Goal: Task Accomplishment & Management: Manage account settings

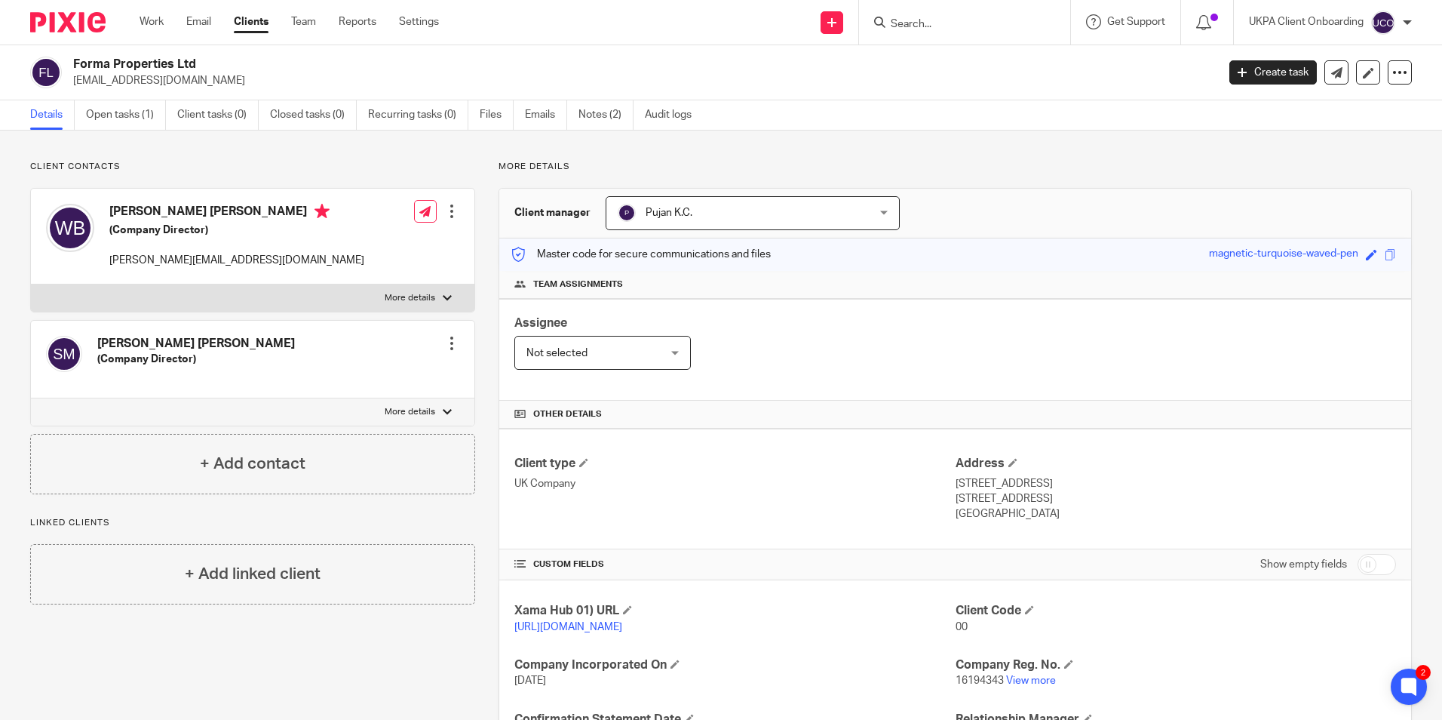
click at [946, 24] on input "Search" at bounding box center [957, 25] width 136 height 14
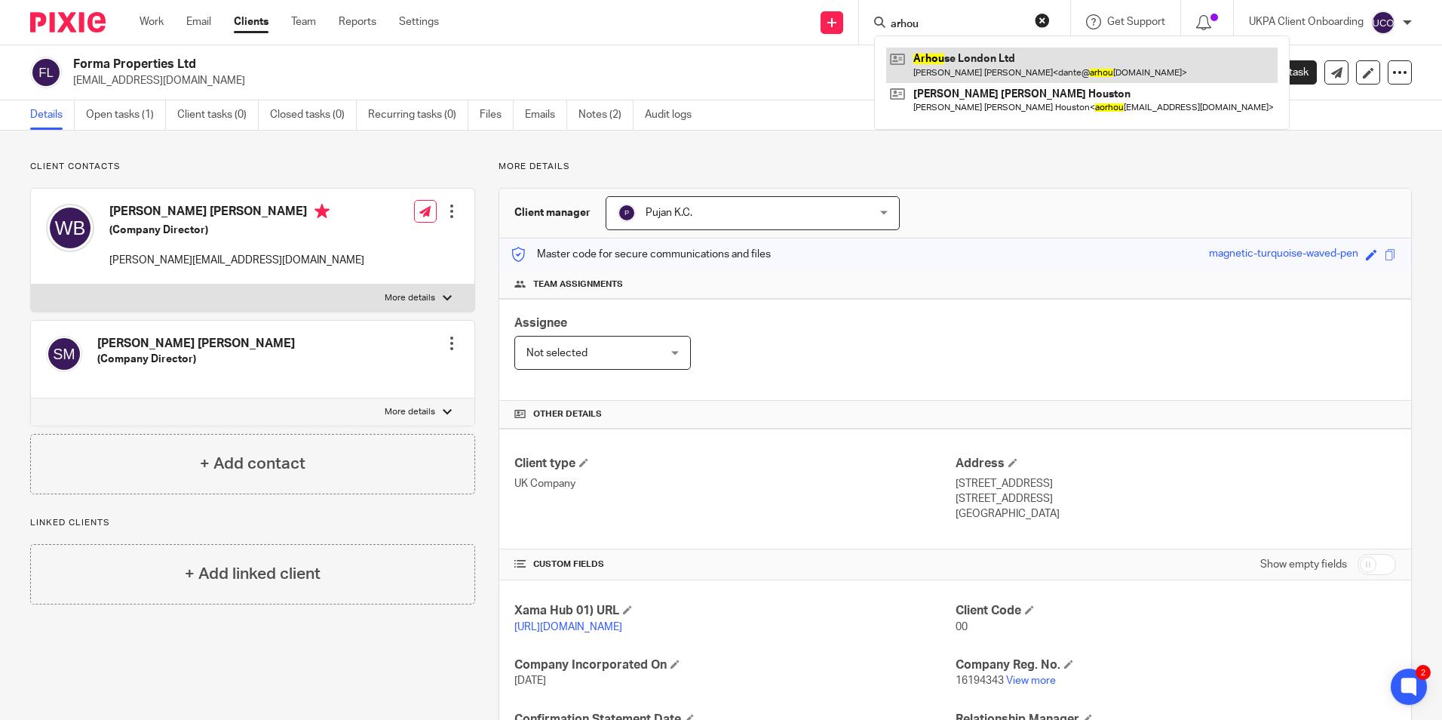
type input "arhou"
click at [934, 60] on link at bounding box center [1081, 65] width 391 height 35
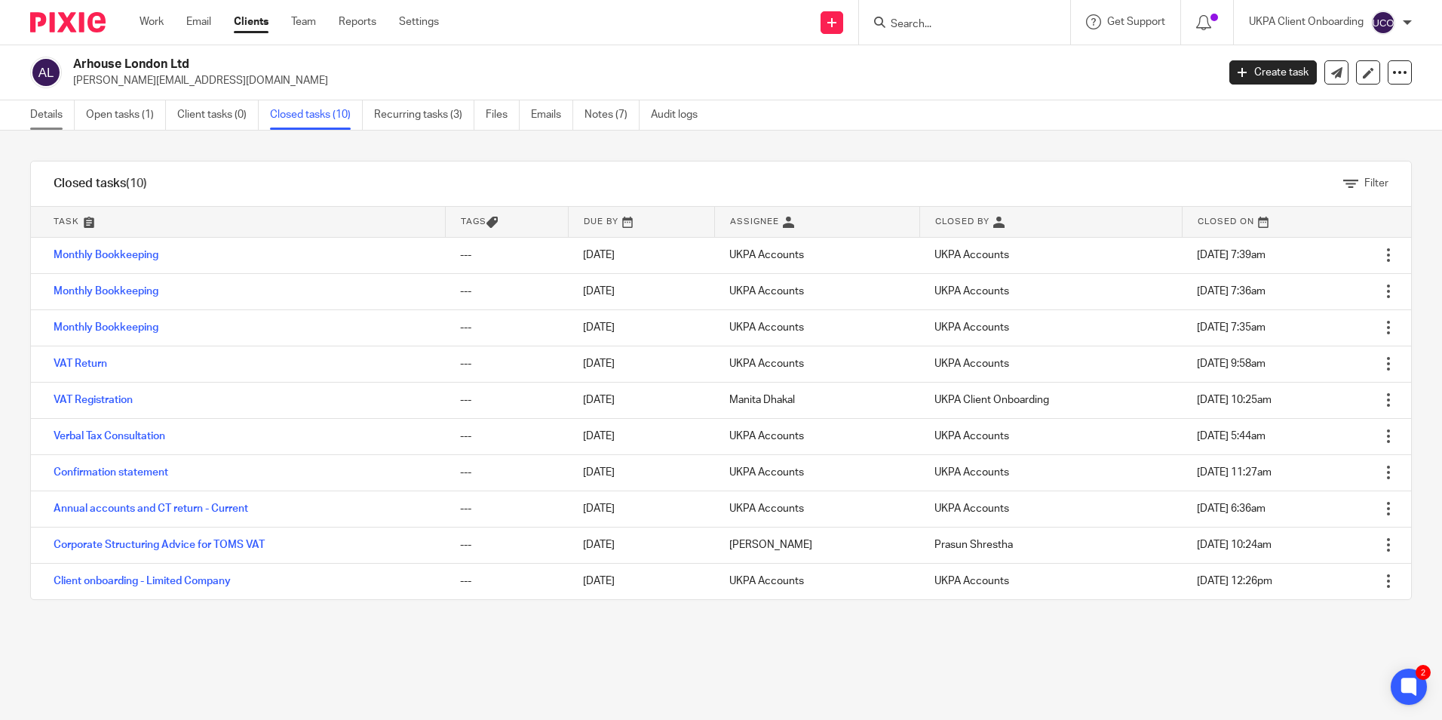
click at [54, 113] on link "Details" at bounding box center [52, 114] width 45 height 29
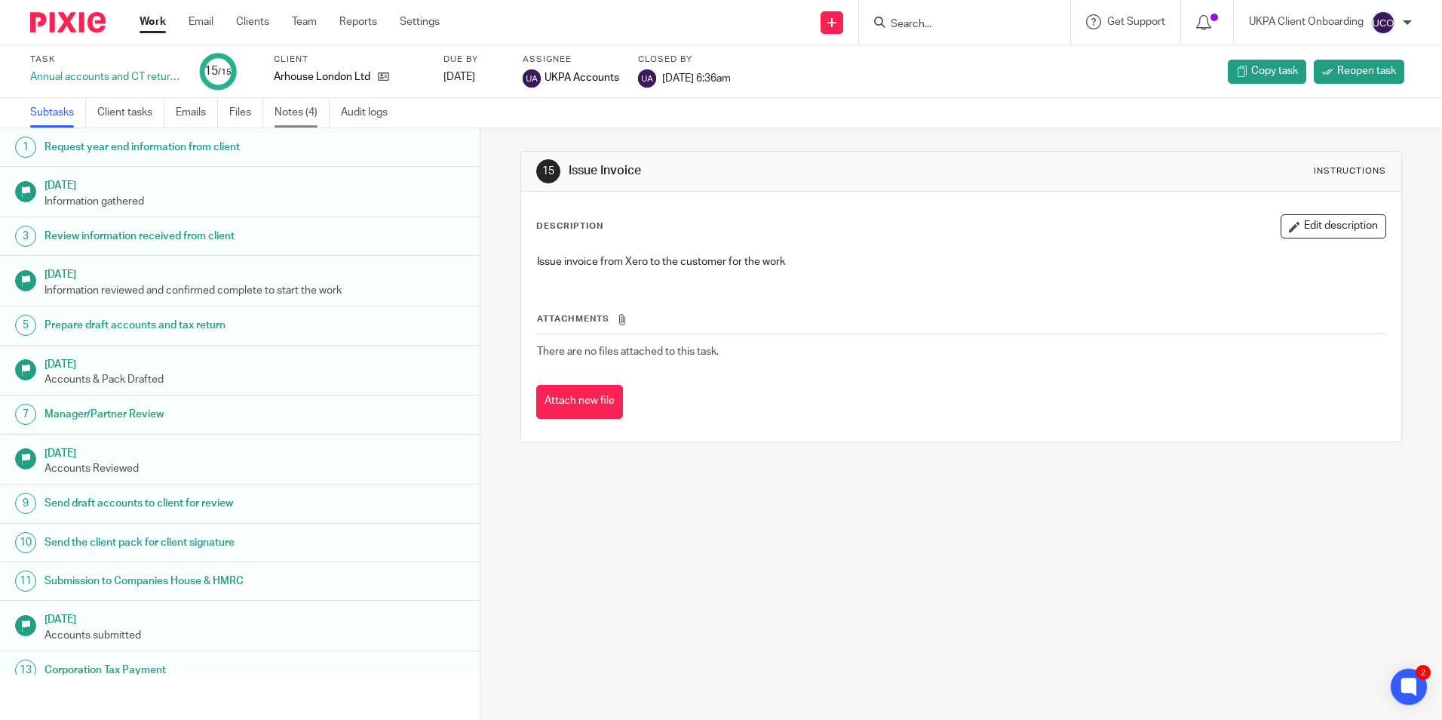
click at [284, 126] on link "Notes (4)" at bounding box center [302, 112] width 55 height 29
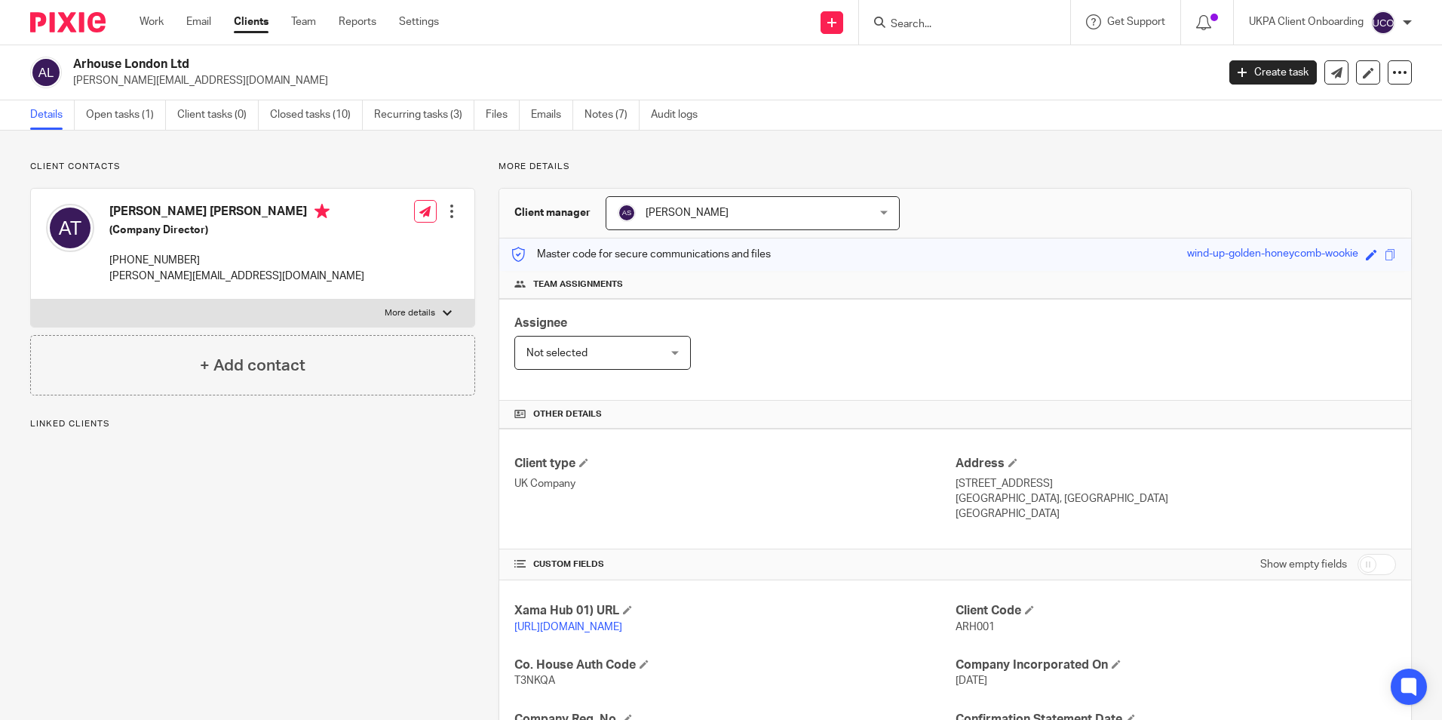
scroll to position [309, 0]
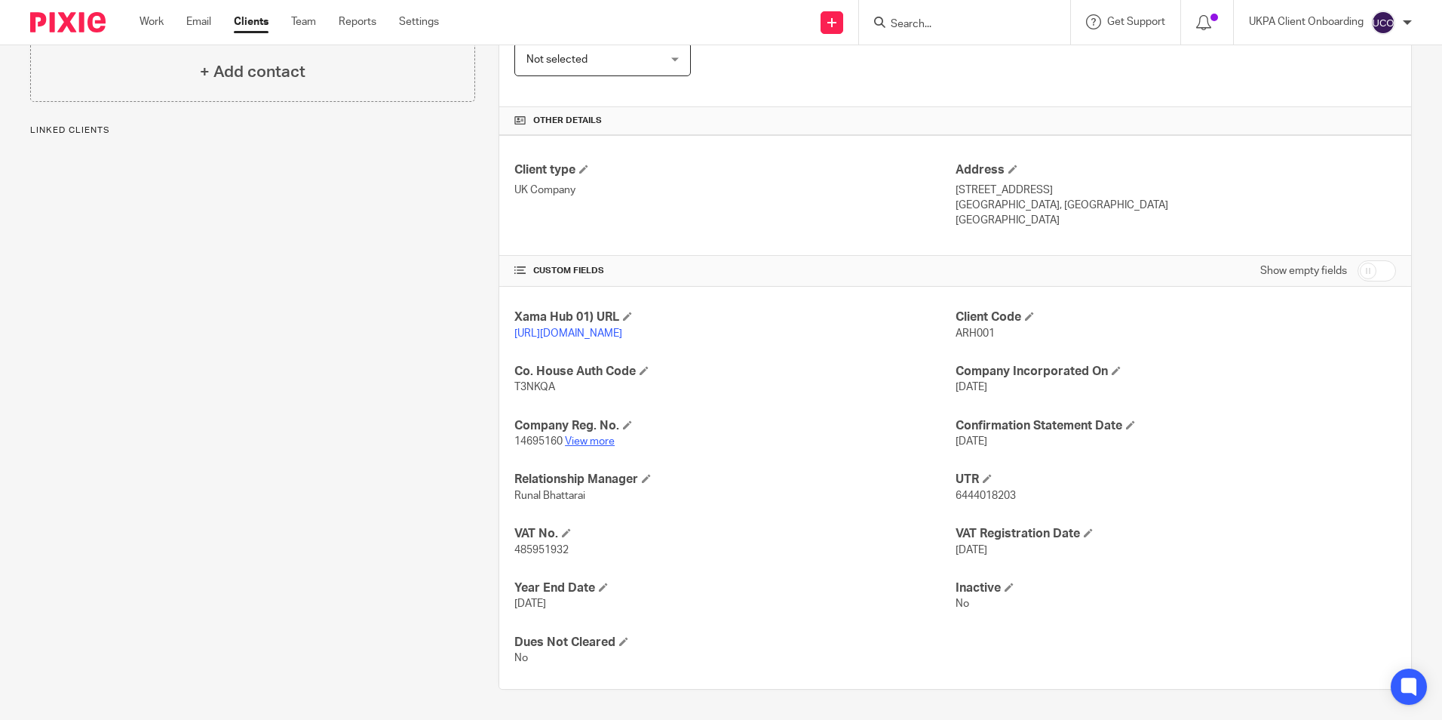
click at [579, 442] on link "View more" at bounding box center [590, 441] width 50 height 11
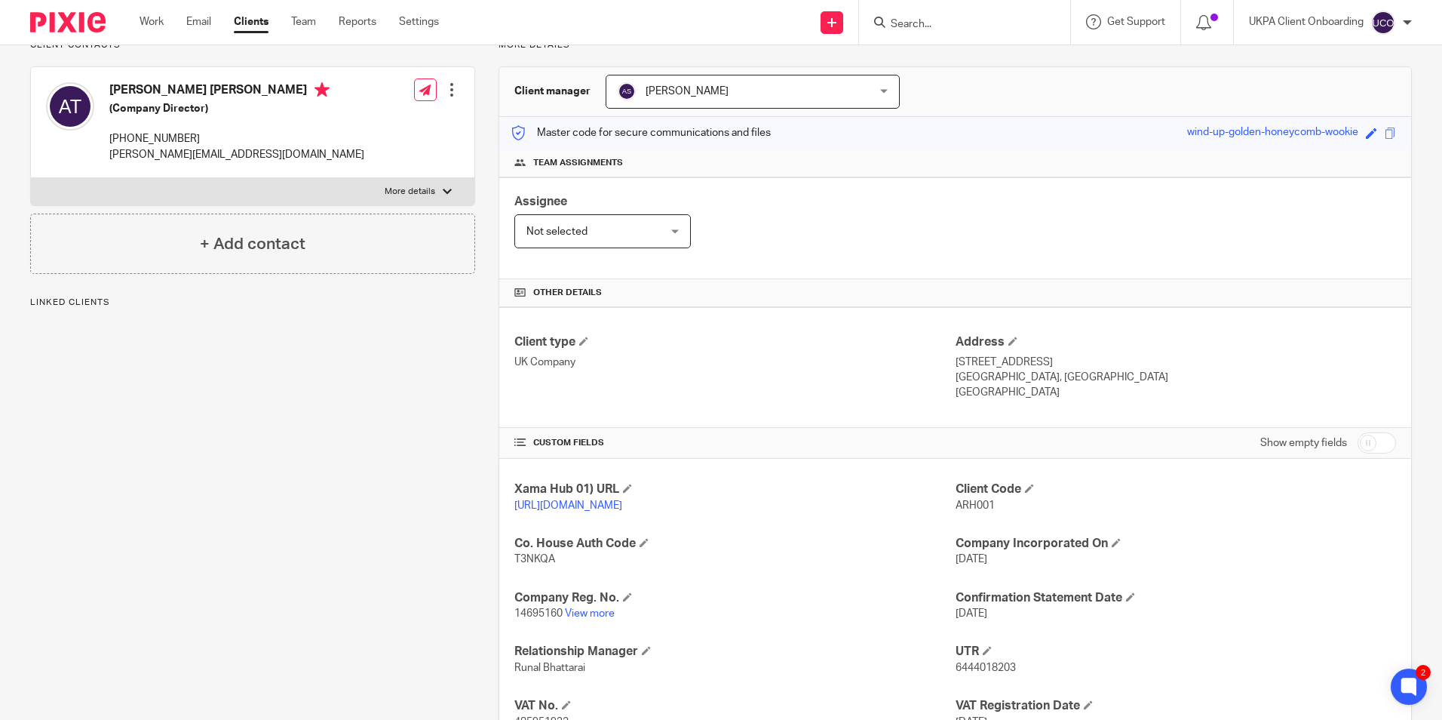
scroll to position [0, 0]
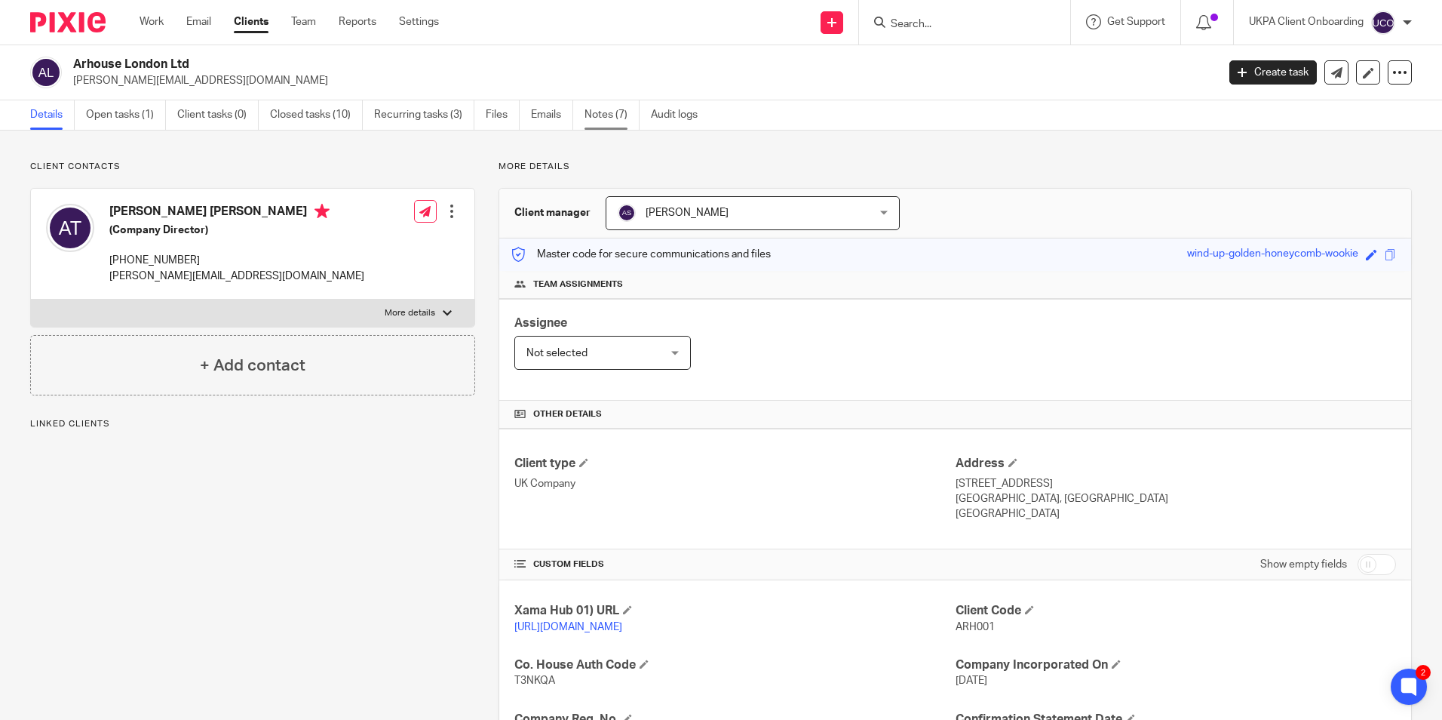
click at [624, 119] on link "Notes (7)" at bounding box center [612, 114] width 55 height 29
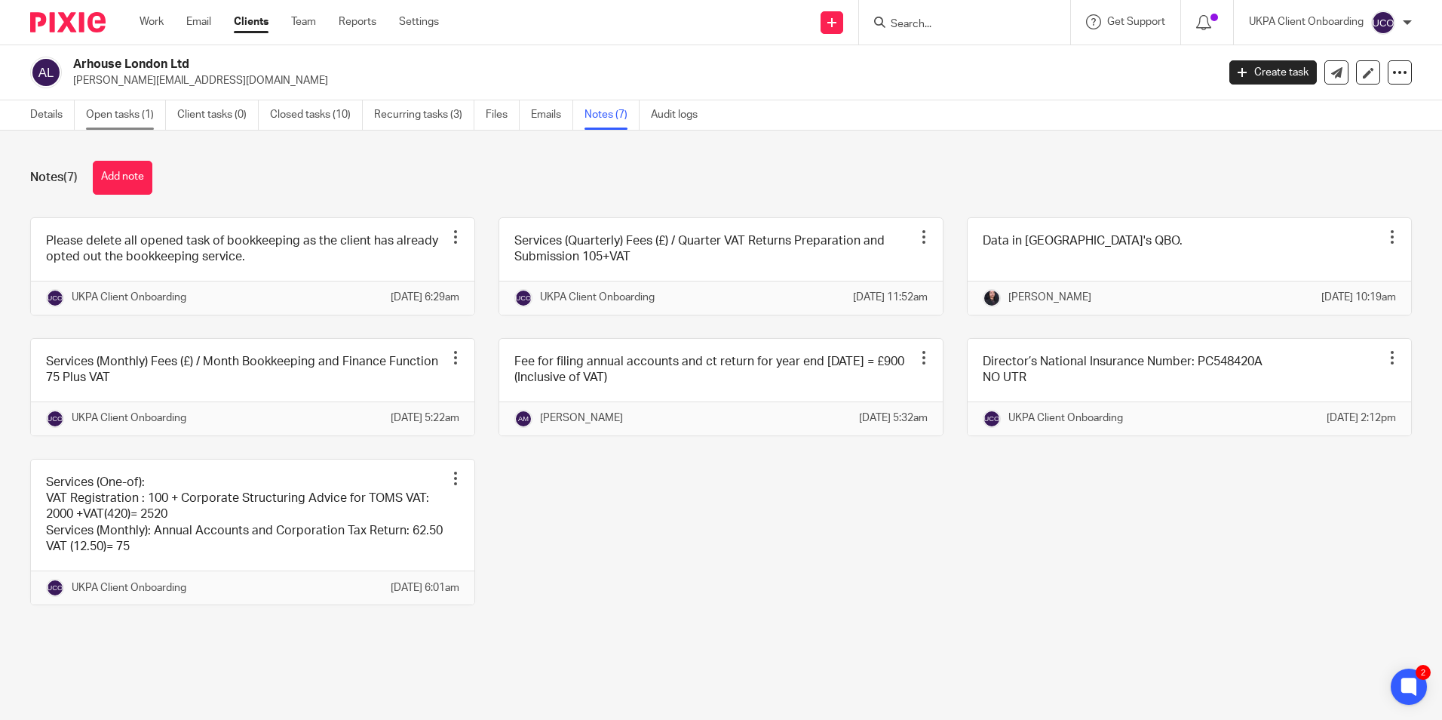
click at [140, 119] on link "Open tasks (1)" at bounding box center [126, 114] width 80 height 29
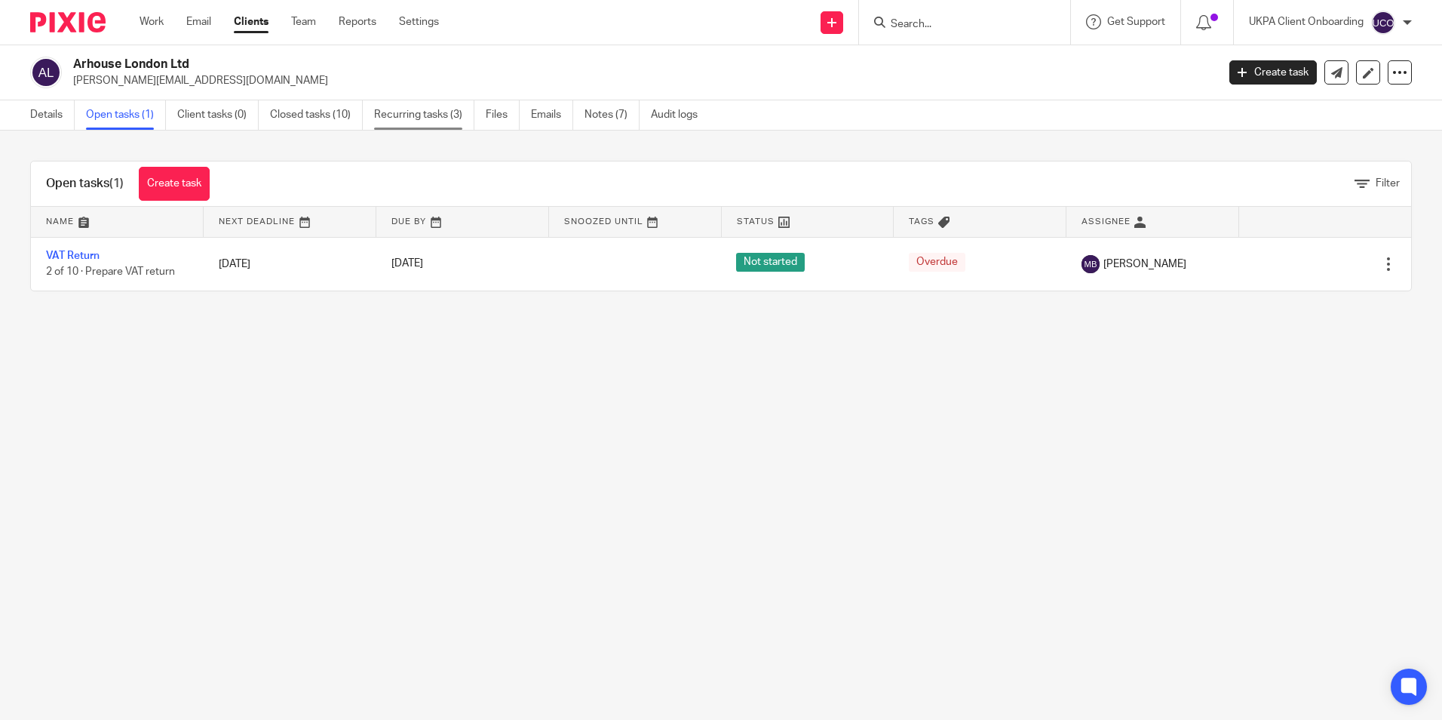
click at [451, 121] on link "Recurring tasks (3)" at bounding box center [424, 114] width 100 height 29
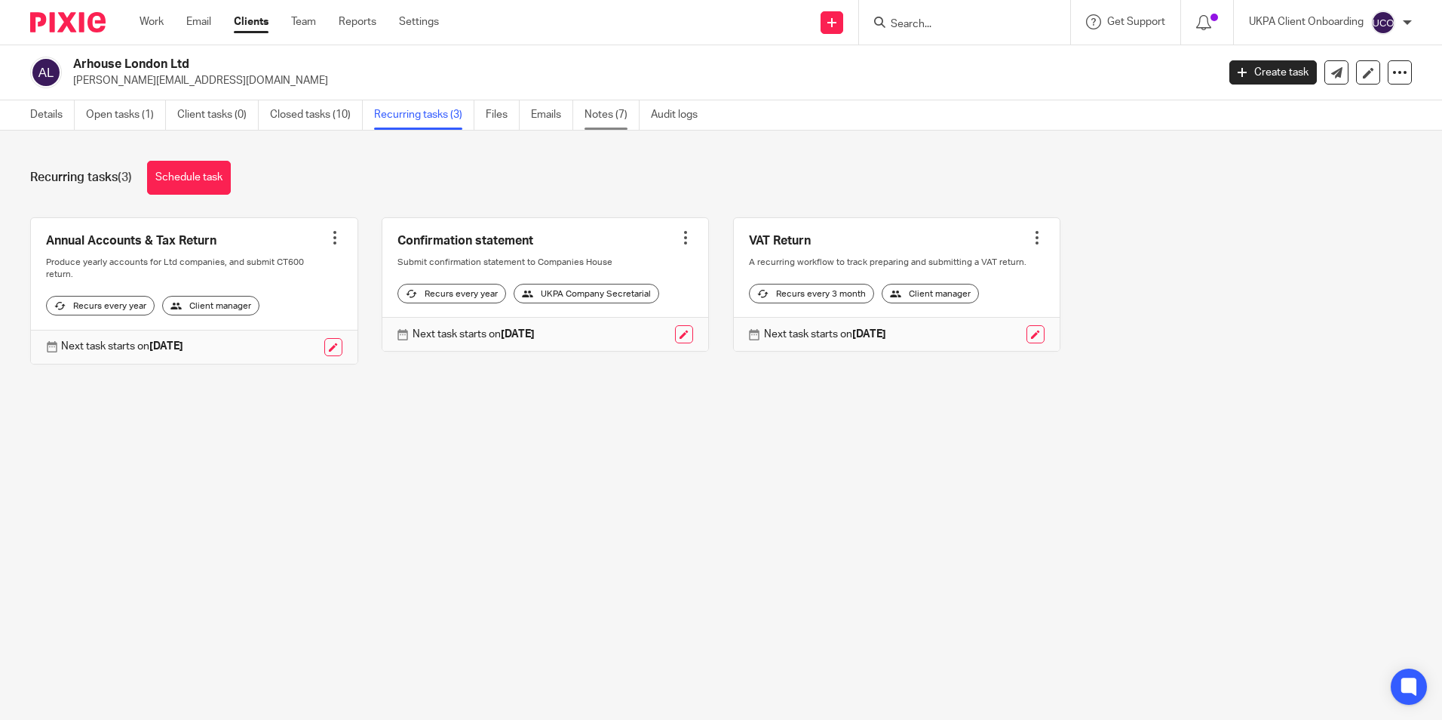
click at [603, 121] on link "Notes (7)" at bounding box center [612, 114] width 55 height 29
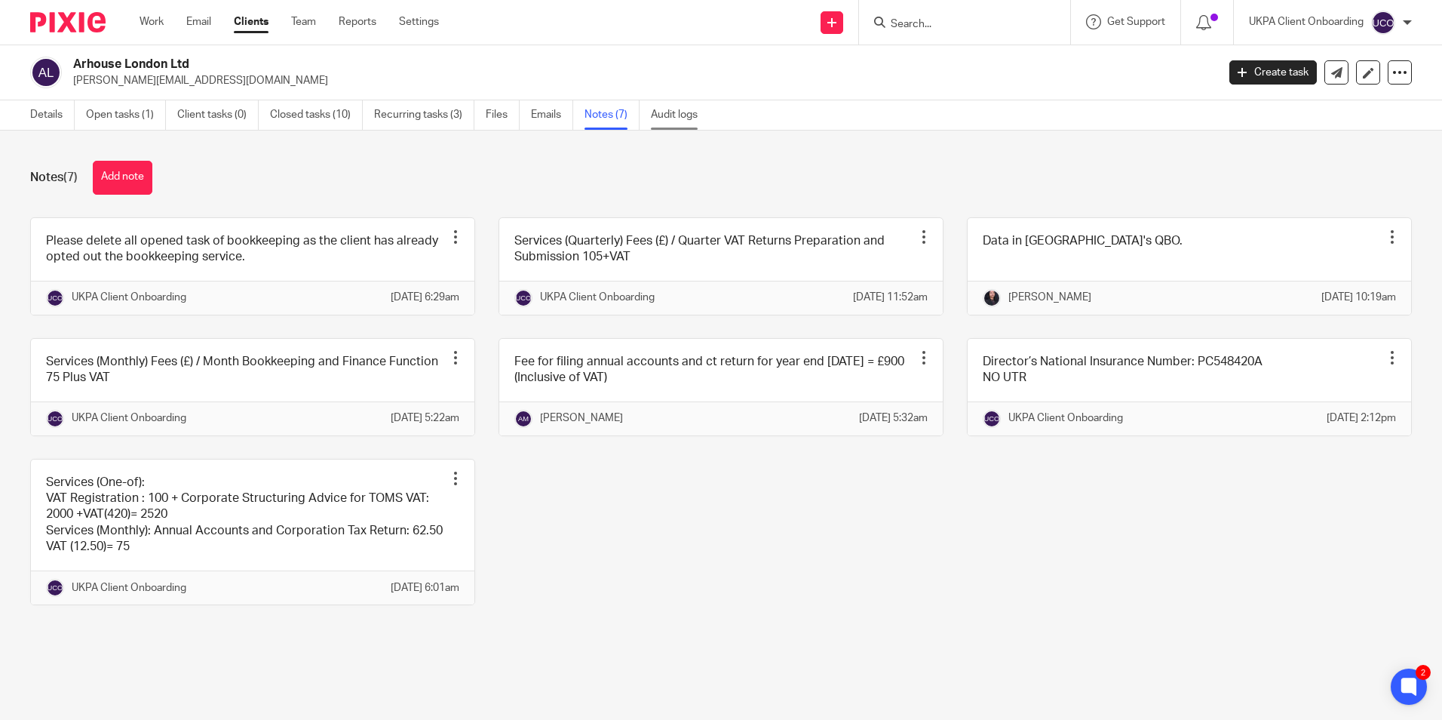
click at [666, 122] on link "Audit logs" at bounding box center [680, 114] width 58 height 29
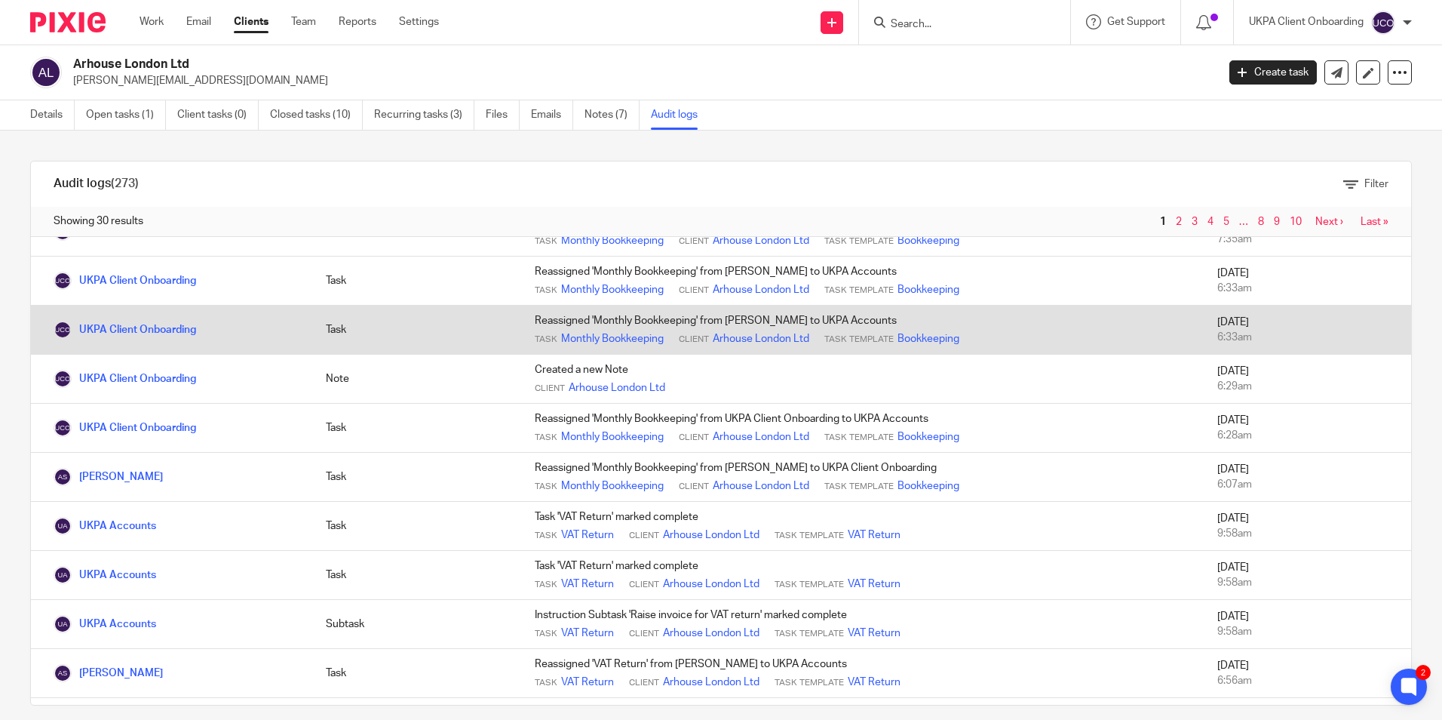
scroll to position [377, 0]
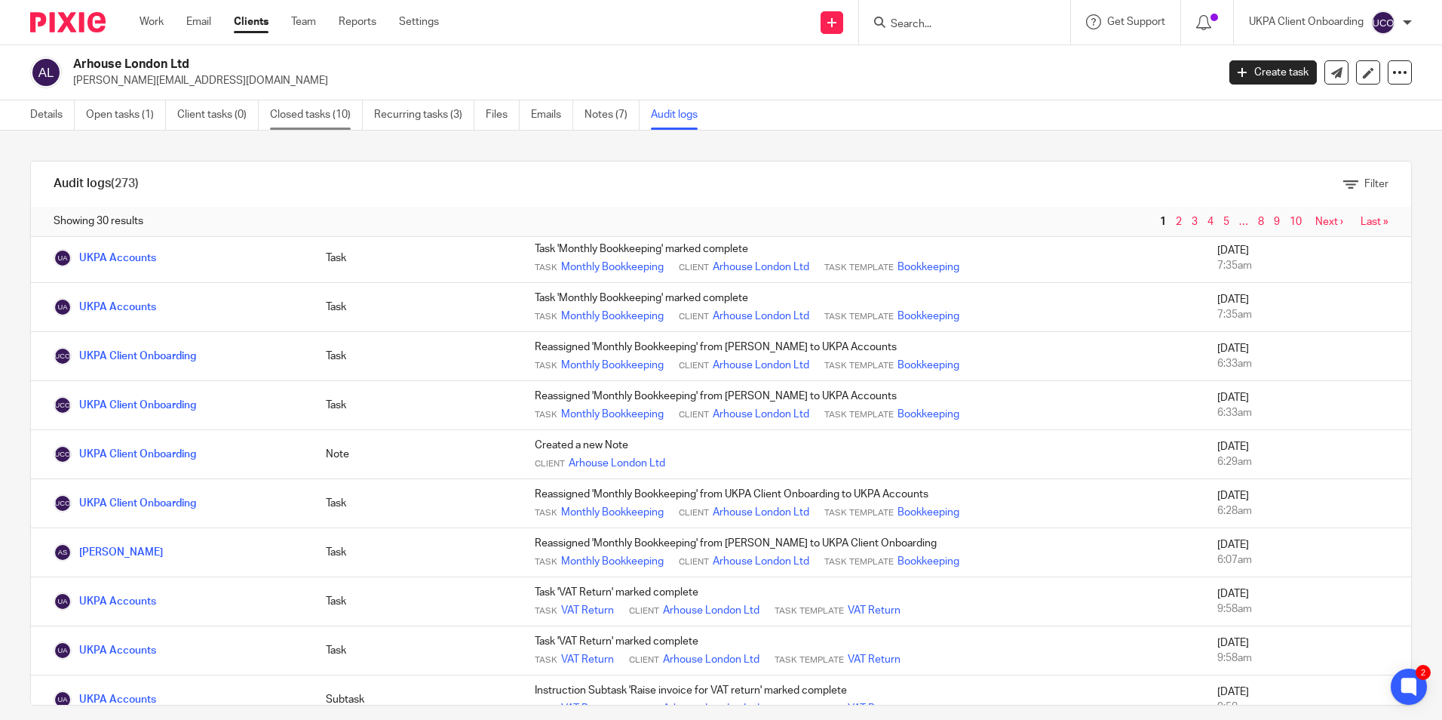
click at [321, 112] on link "Closed tasks (10)" at bounding box center [316, 114] width 93 height 29
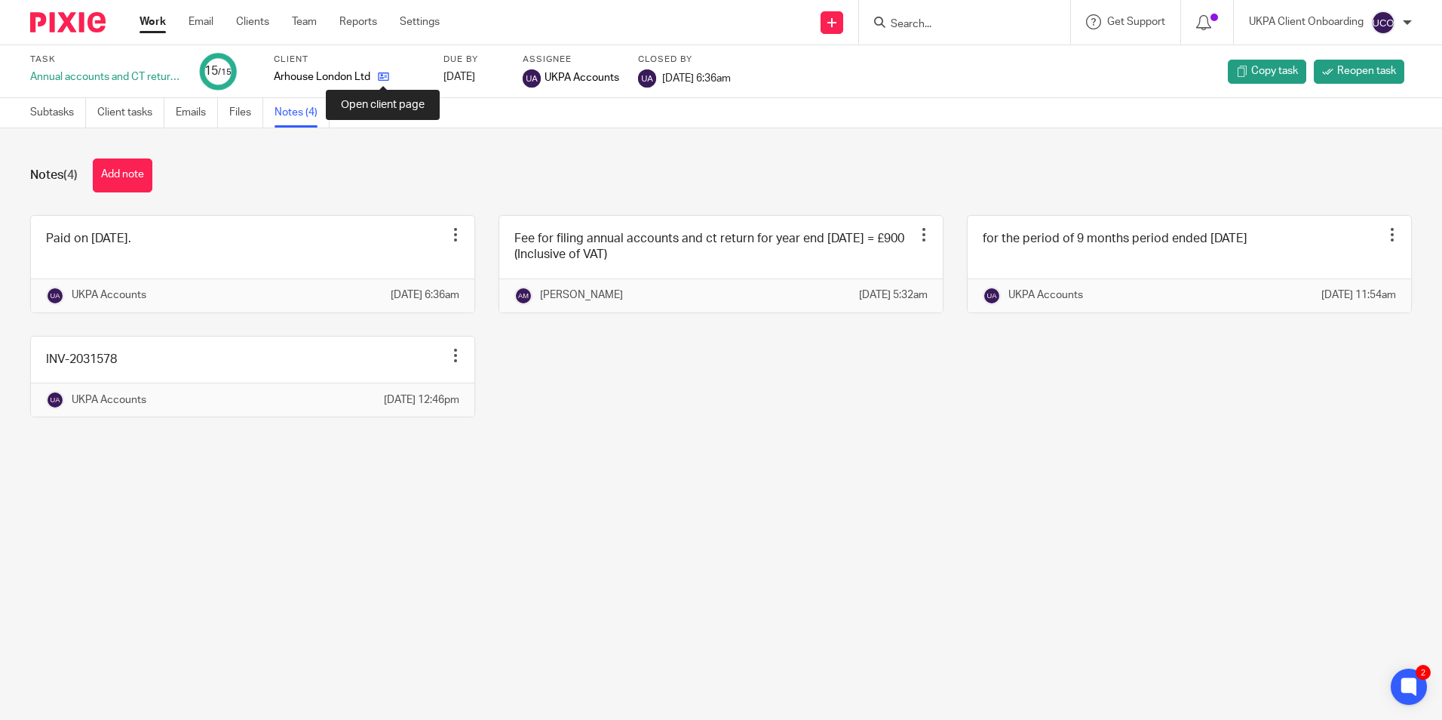
click at [384, 78] on icon at bounding box center [383, 76] width 11 height 11
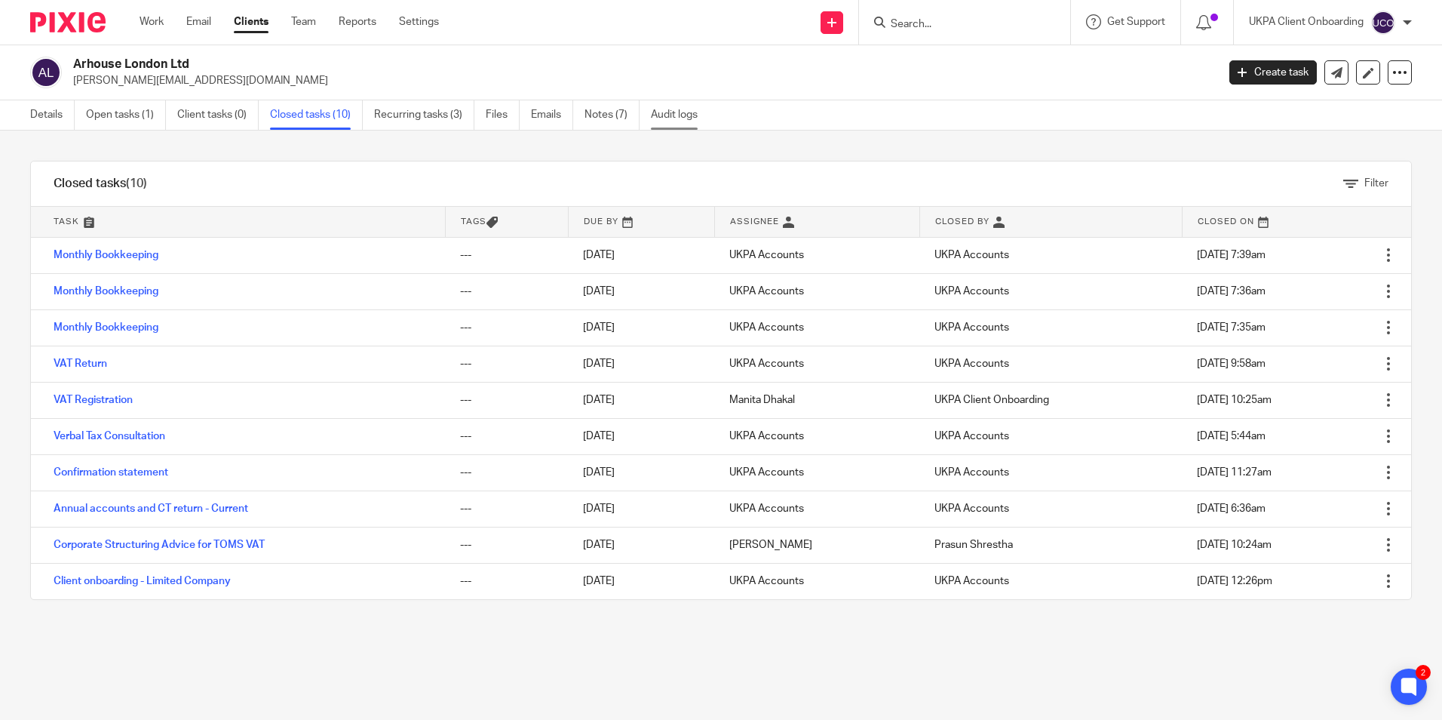
click at [660, 116] on link "Audit logs" at bounding box center [680, 114] width 58 height 29
drag, startPoint x: 660, startPoint y: 116, endPoint x: 652, endPoint y: 116, distance: 8.3
click at [660, 116] on link "Audit logs" at bounding box center [680, 114] width 58 height 29
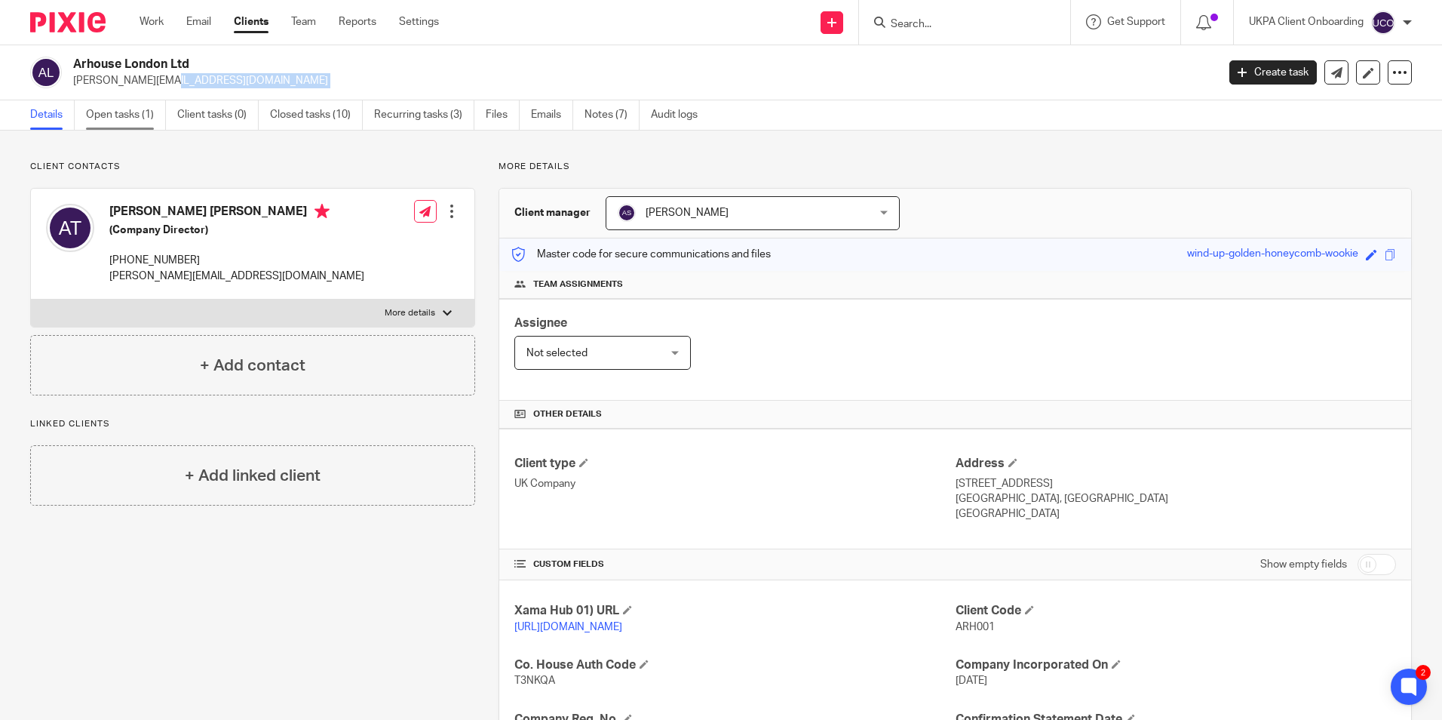
click at [133, 119] on link "Open tasks (1)" at bounding box center [126, 114] width 80 height 29
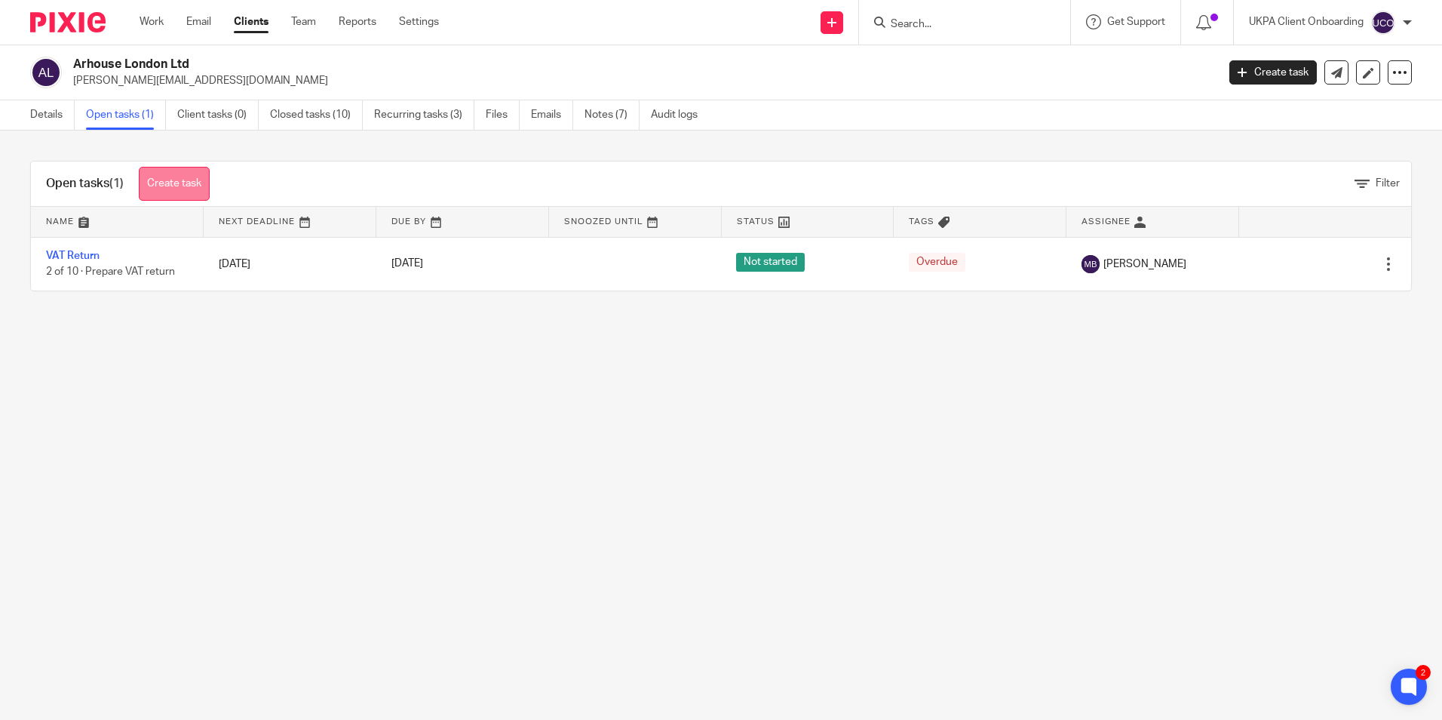
click at [164, 179] on link "Create task" at bounding box center [174, 184] width 71 height 34
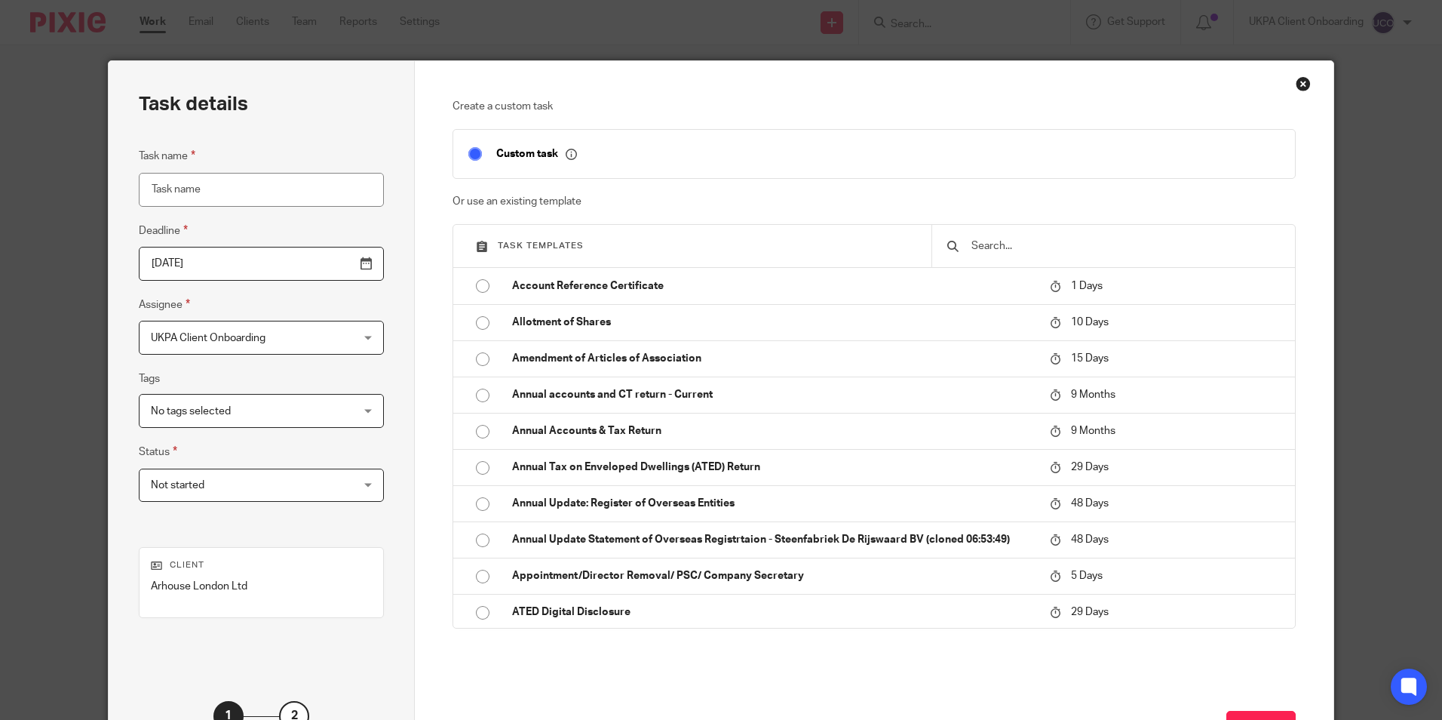
click at [990, 251] on input "text" at bounding box center [1125, 246] width 310 height 17
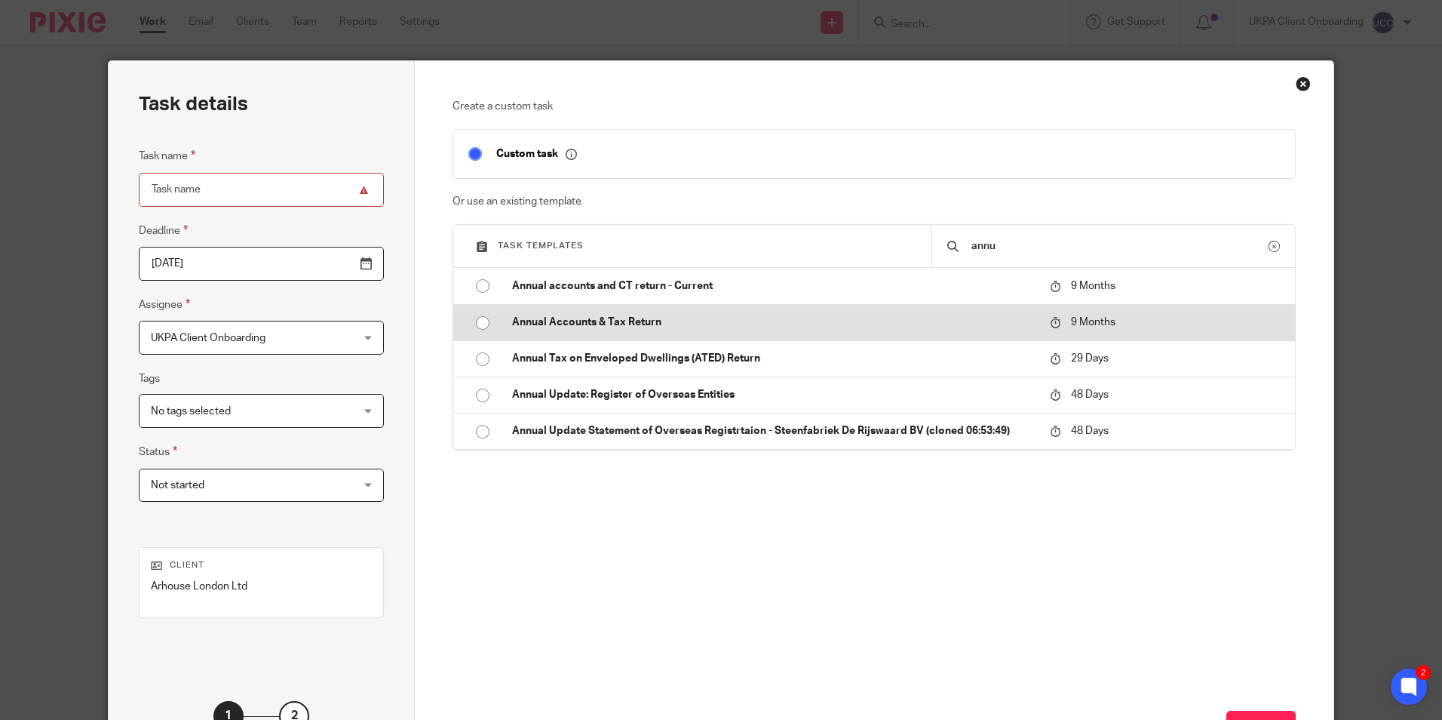
type input "annu"
click at [631, 312] on td "Annual Accounts & Tax Return" at bounding box center [769, 322] width 545 height 36
type input "2026-05-22"
type input "Annual Accounts & Tax Return"
checkbox input "false"
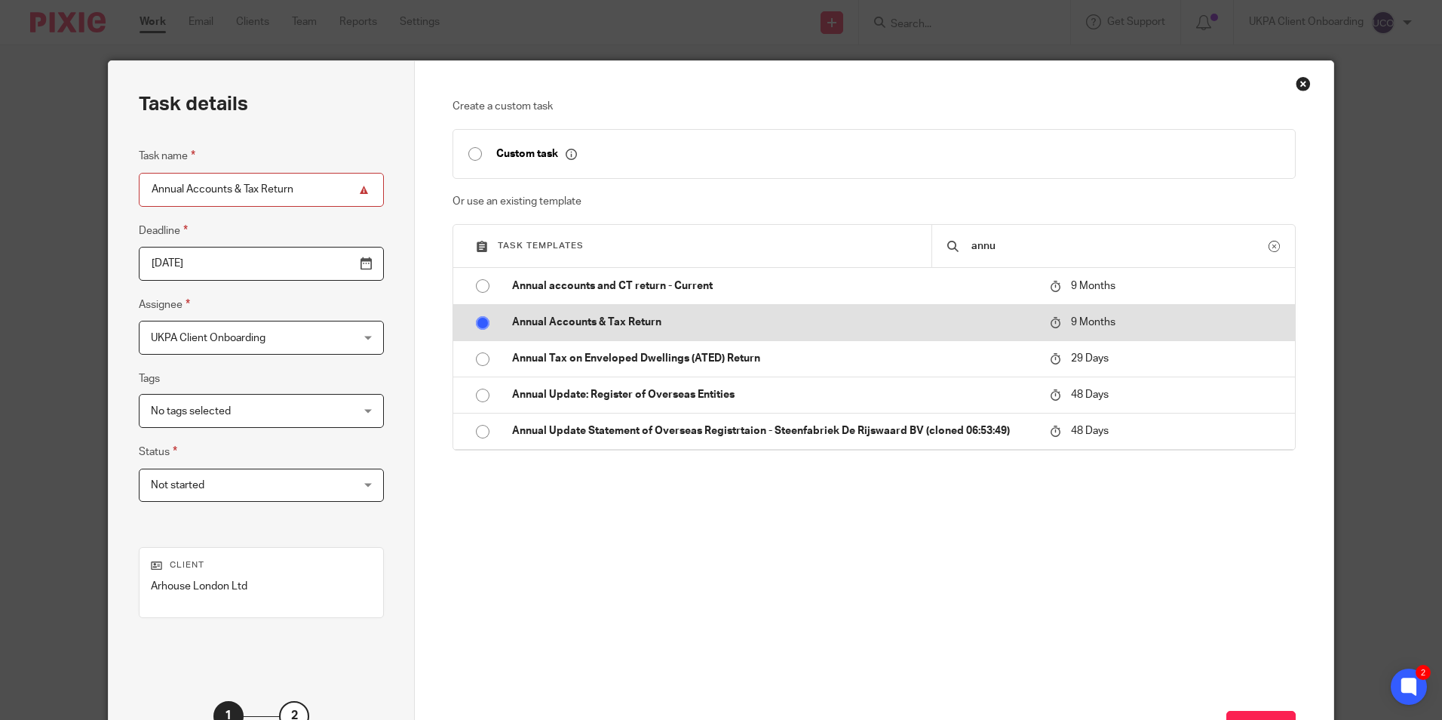
radio input "true"
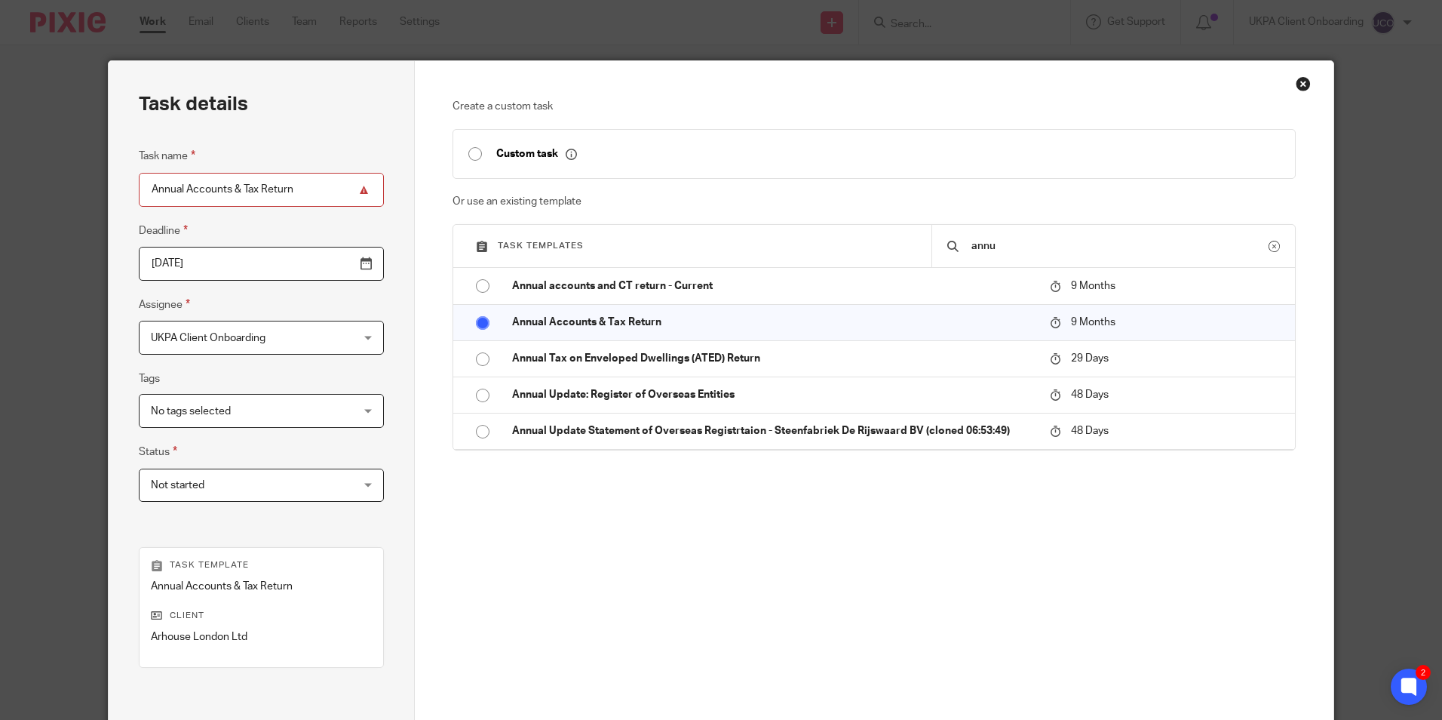
click at [336, 258] on input "2026-05-22" at bounding box center [261, 264] width 245 height 34
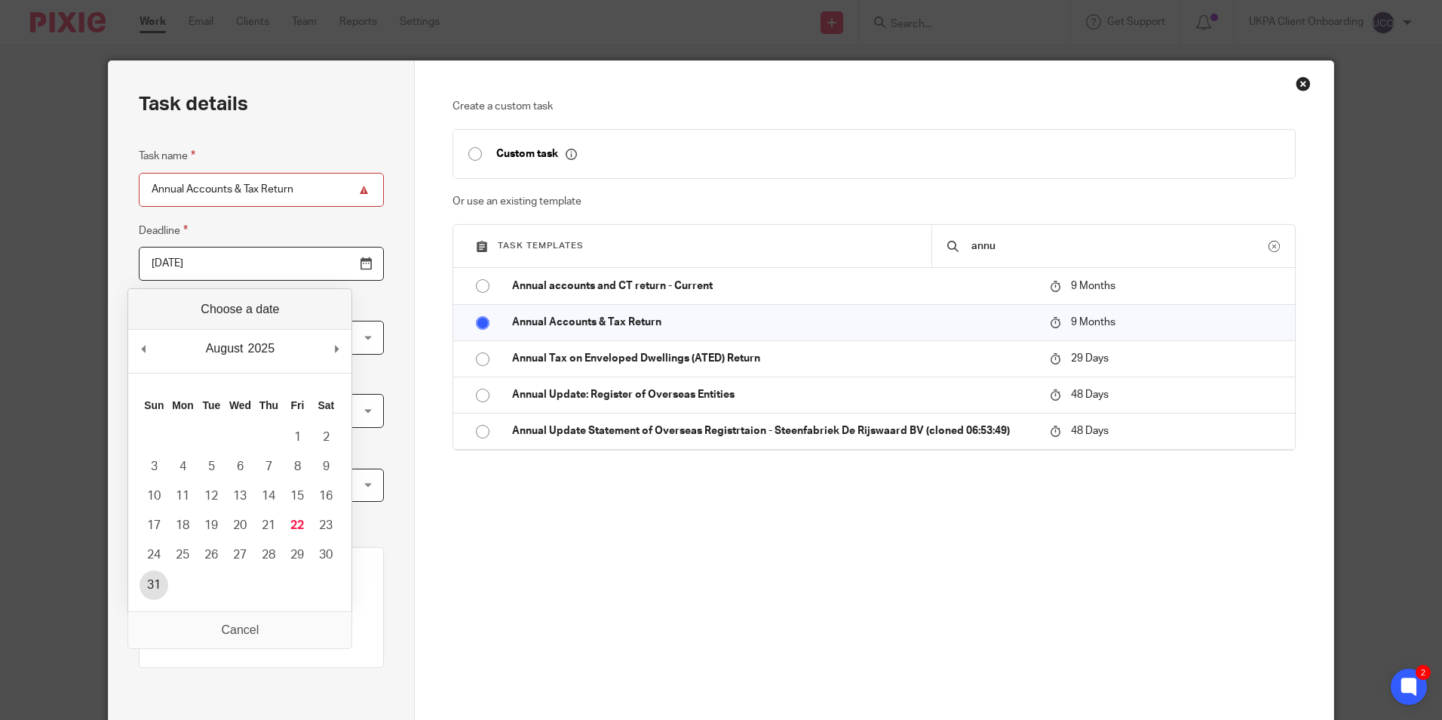
type input "2025-08-31"
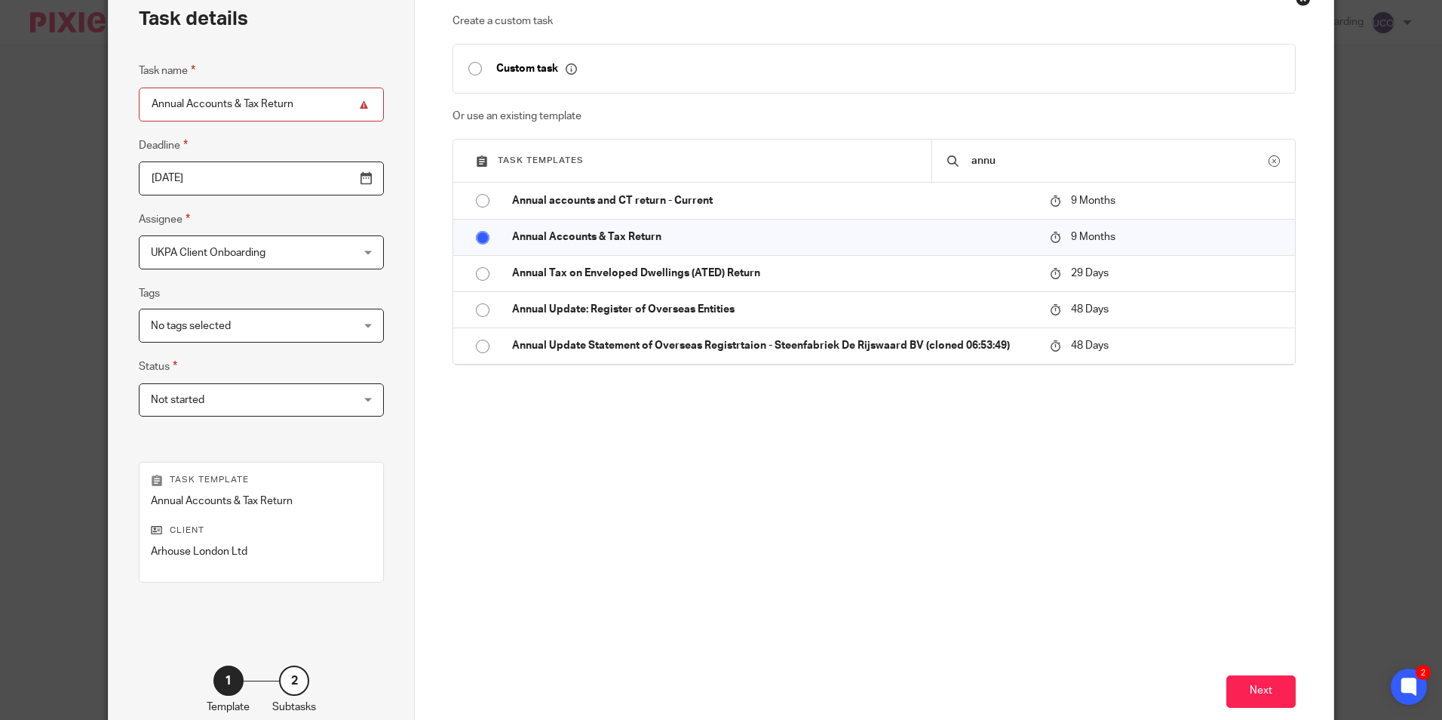
scroll to position [172, 0]
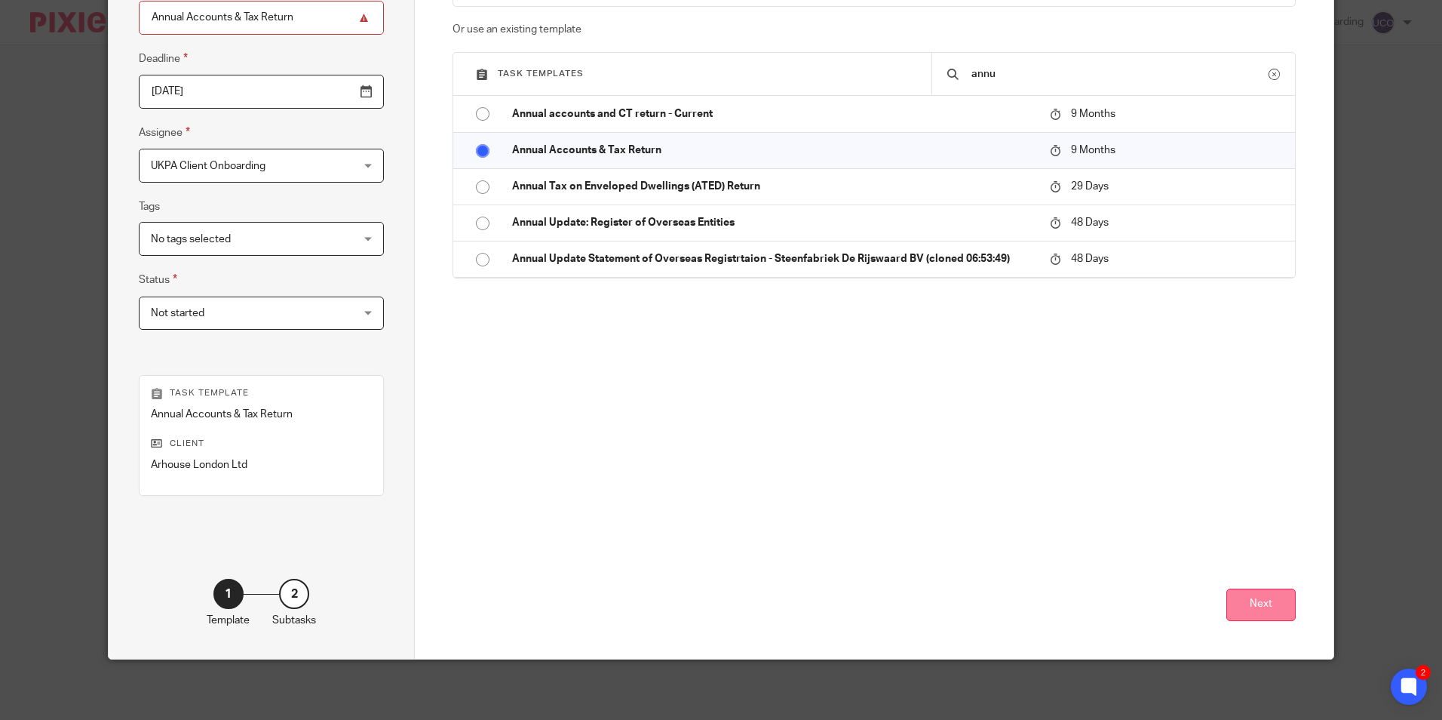
click at [1235, 616] on button "Next" at bounding box center [1261, 604] width 69 height 32
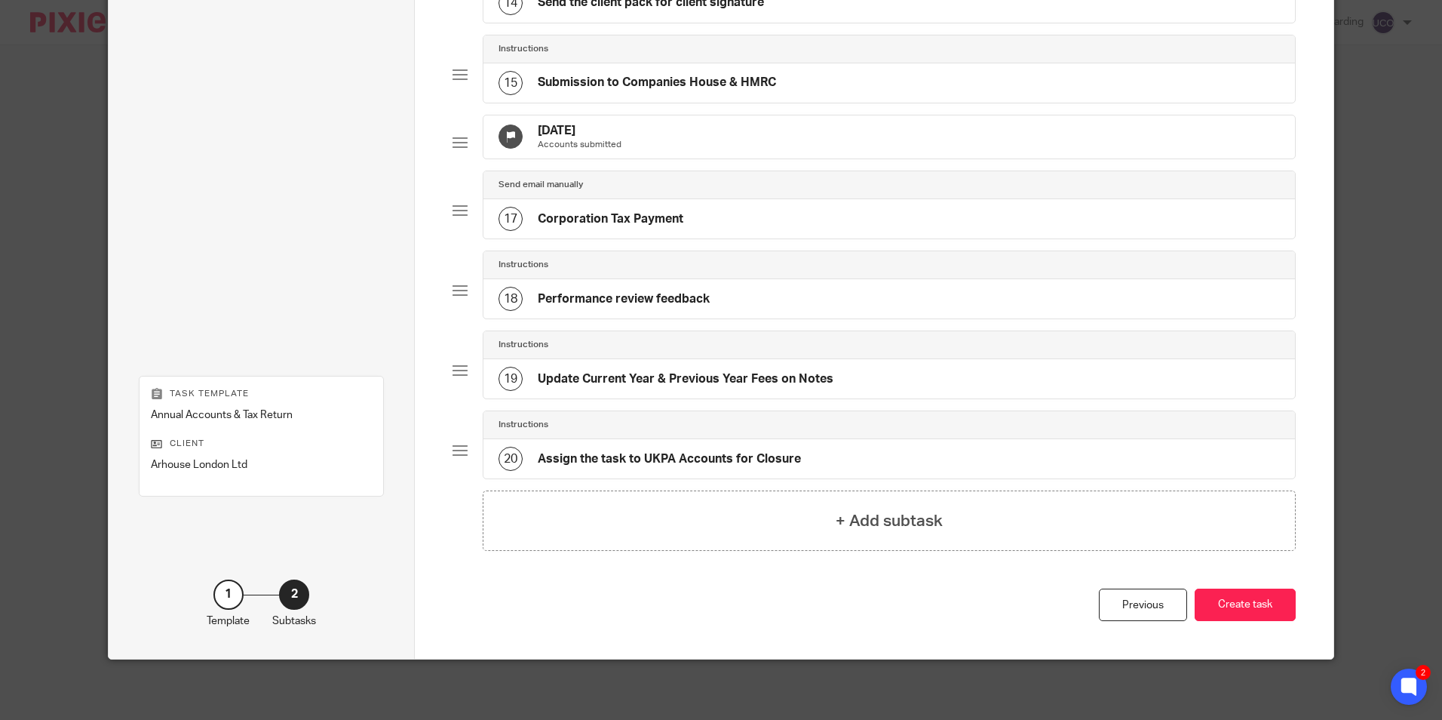
scroll to position [1189, 0]
click at [1240, 608] on button "Create task" at bounding box center [1245, 604] width 101 height 32
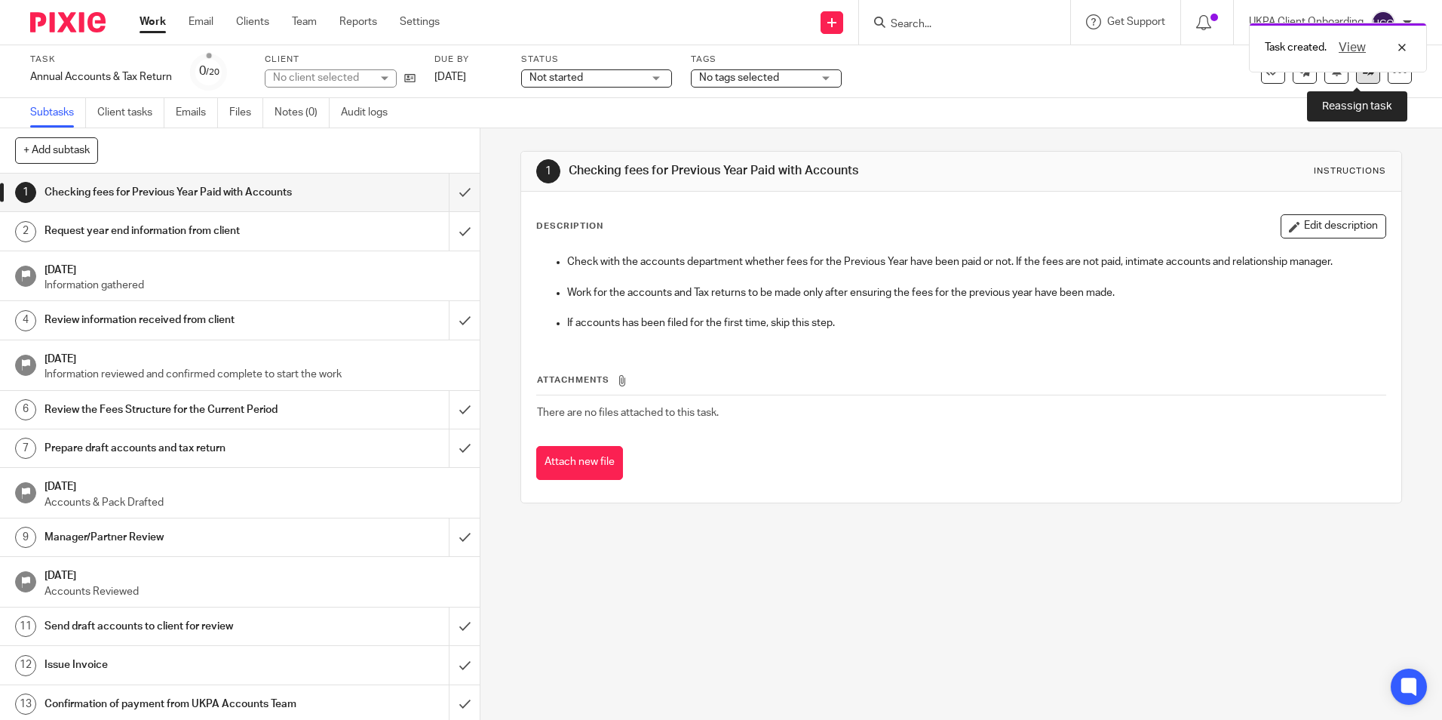
click at [1356, 81] on link at bounding box center [1368, 72] width 24 height 24
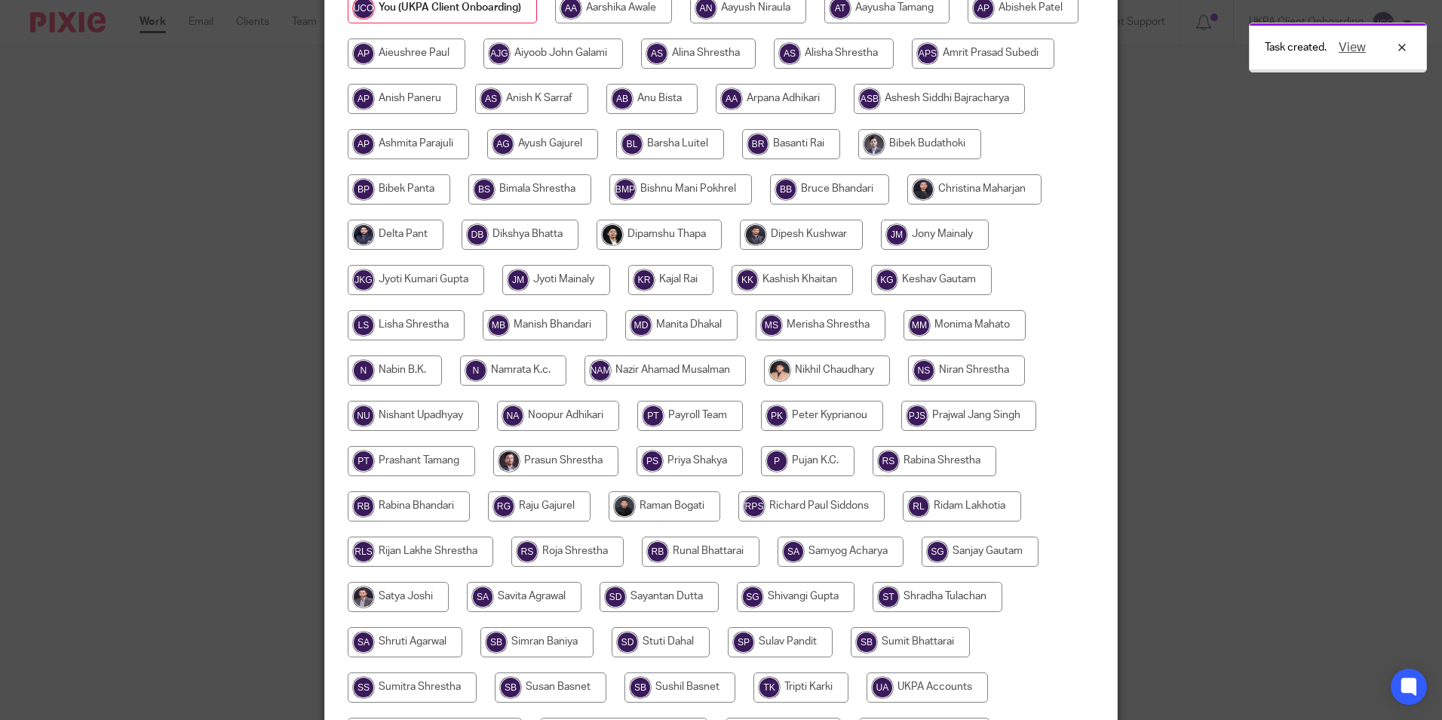
scroll to position [302, 0]
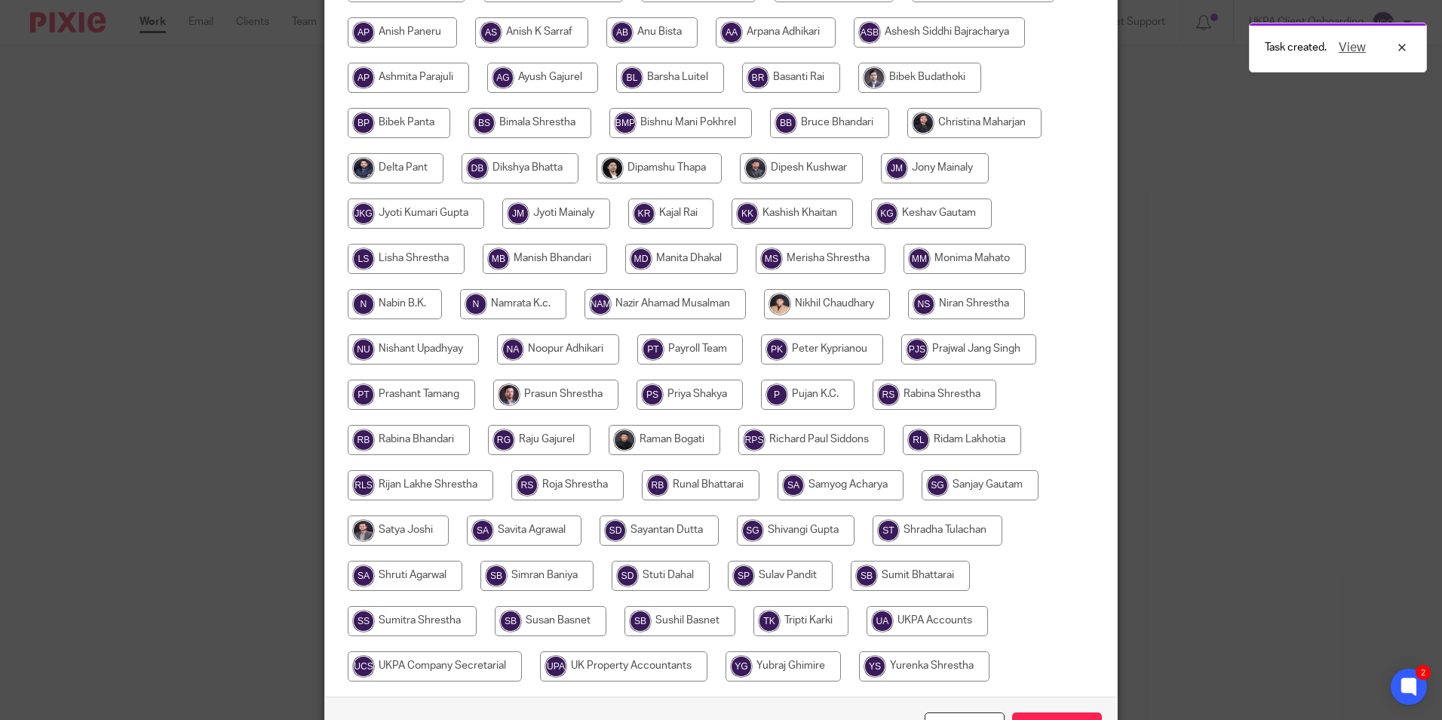
drag, startPoint x: 700, startPoint y: 256, endPoint x: 763, endPoint y: 312, distance: 83.4
click at [607, 256] on input "radio" at bounding box center [545, 259] width 124 height 30
radio input "true"
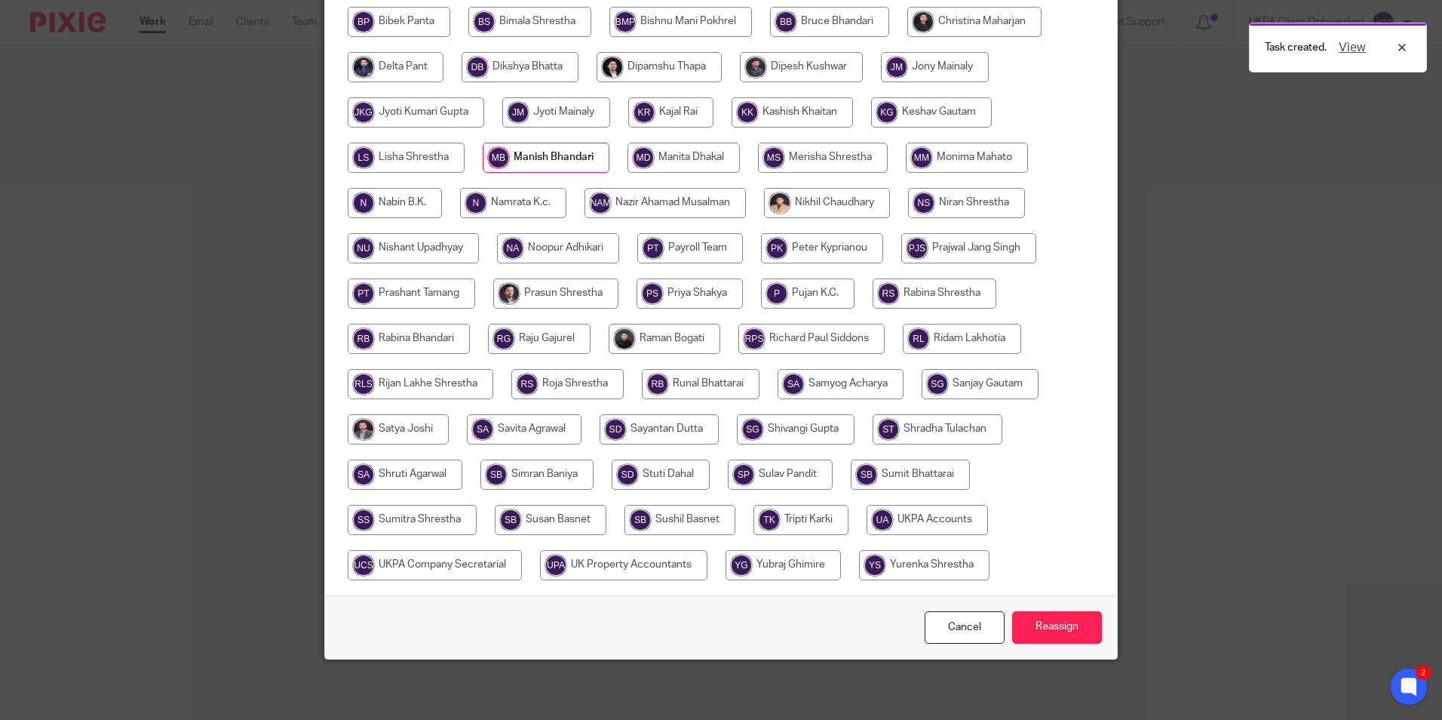
scroll to position [448, 0]
click at [1018, 622] on input "Reassign" at bounding box center [1057, 627] width 90 height 32
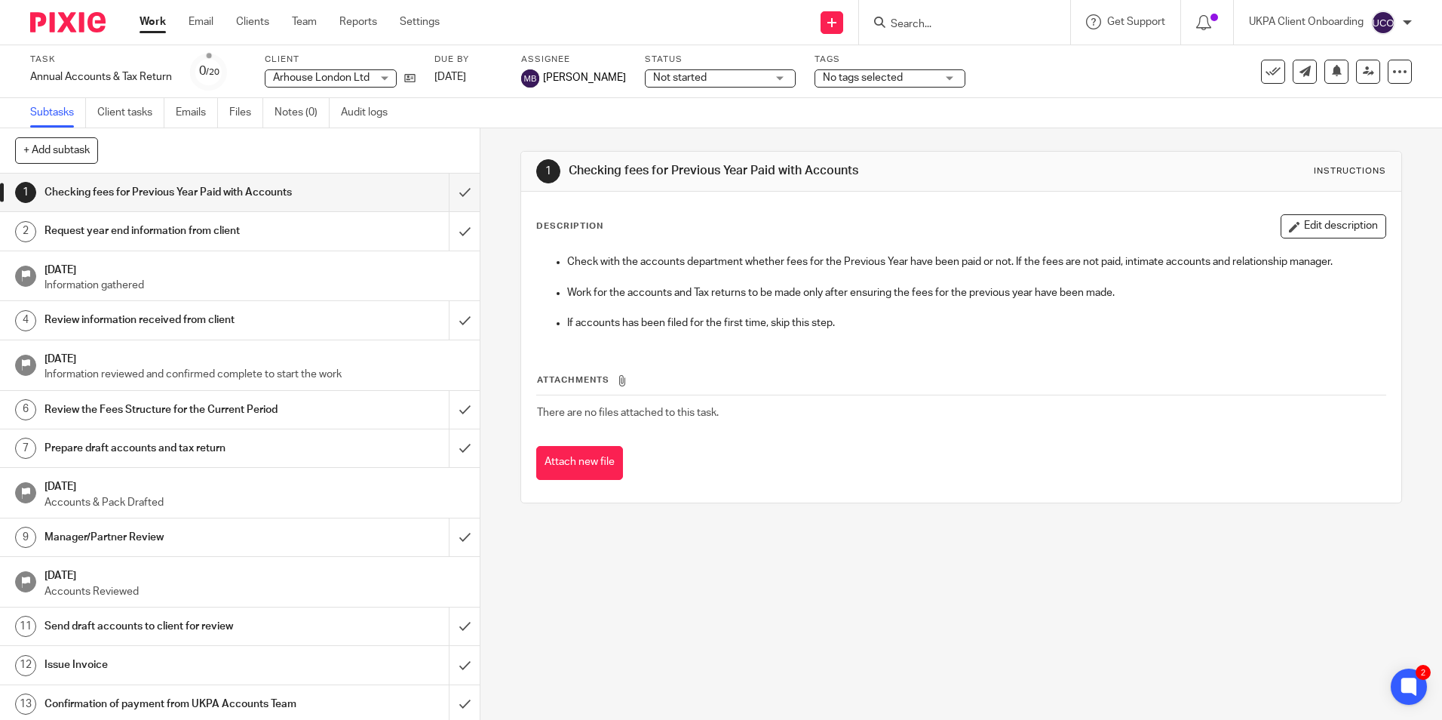
click at [941, 25] on input "Search" at bounding box center [957, 25] width 136 height 14
paste input "Toowayhon Ltd"
type input "Toowayhon Ltd"
click at [257, 25] on link "Clients" at bounding box center [252, 21] width 33 height 15
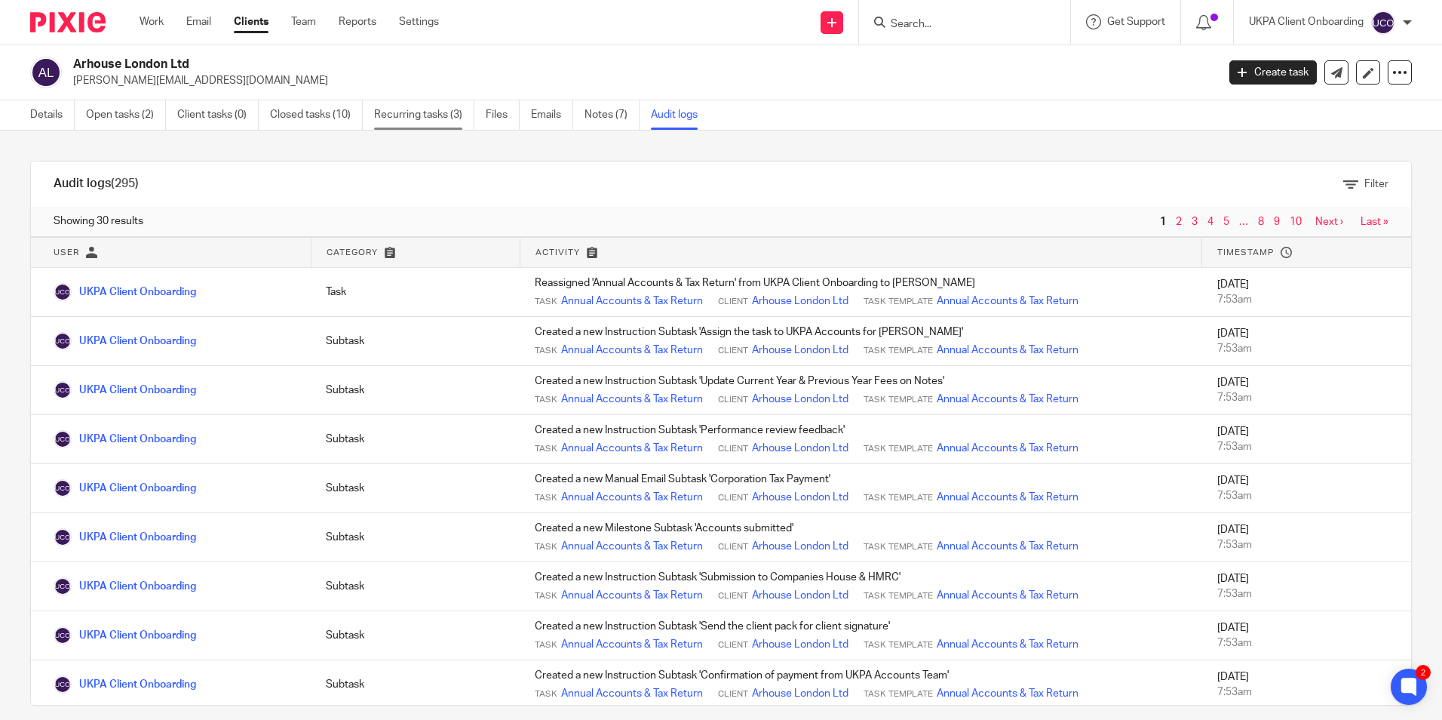
click at [409, 116] on link "Recurring tasks (3)" at bounding box center [424, 114] width 100 height 29
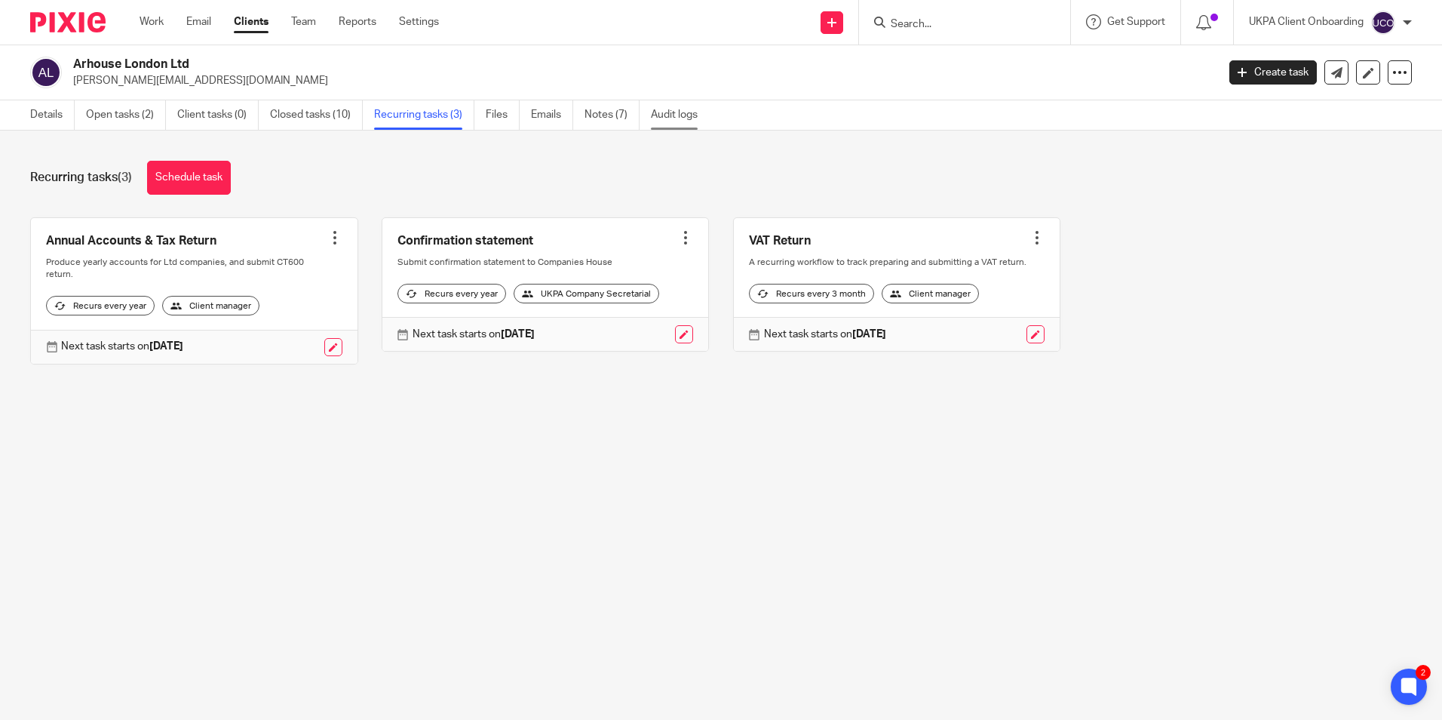
click at [674, 107] on link "Audit logs" at bounding box center [680, 114] width 58 height 29
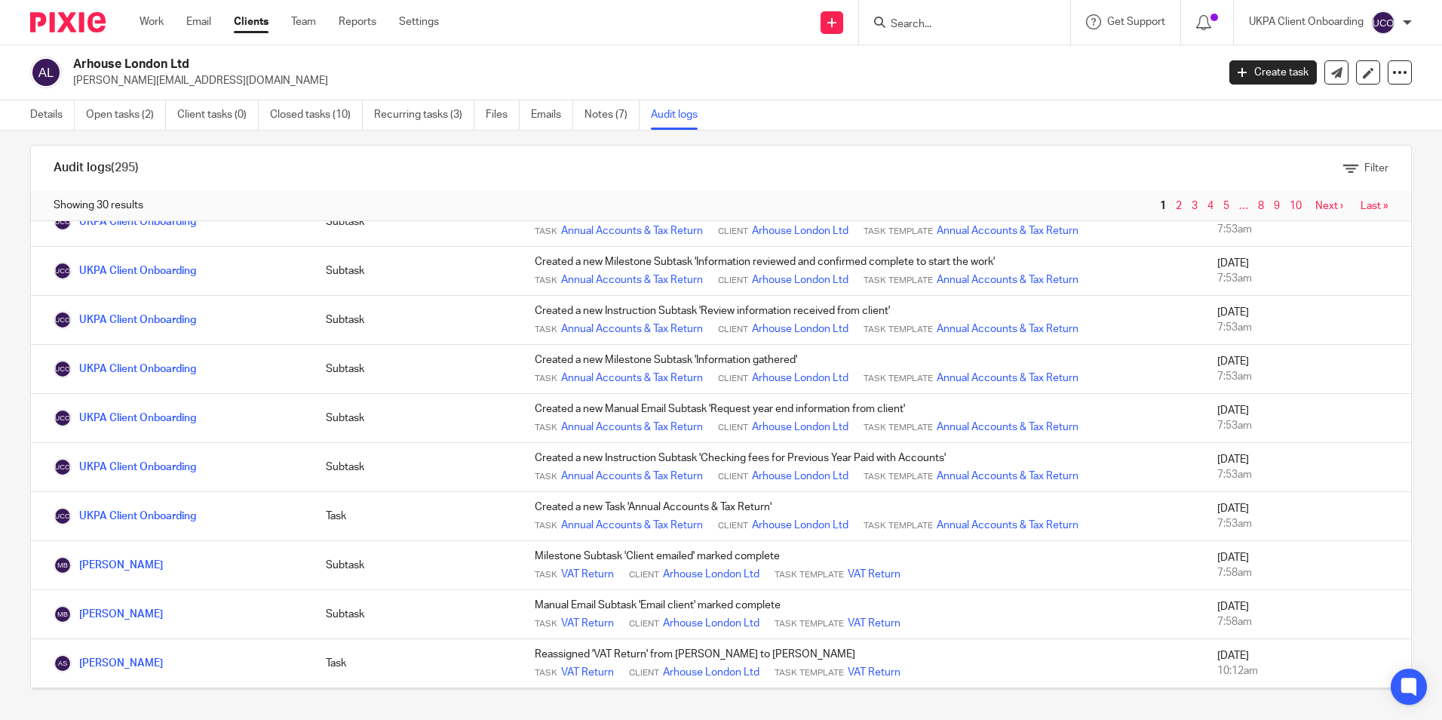
scroll to position [1033, 0]
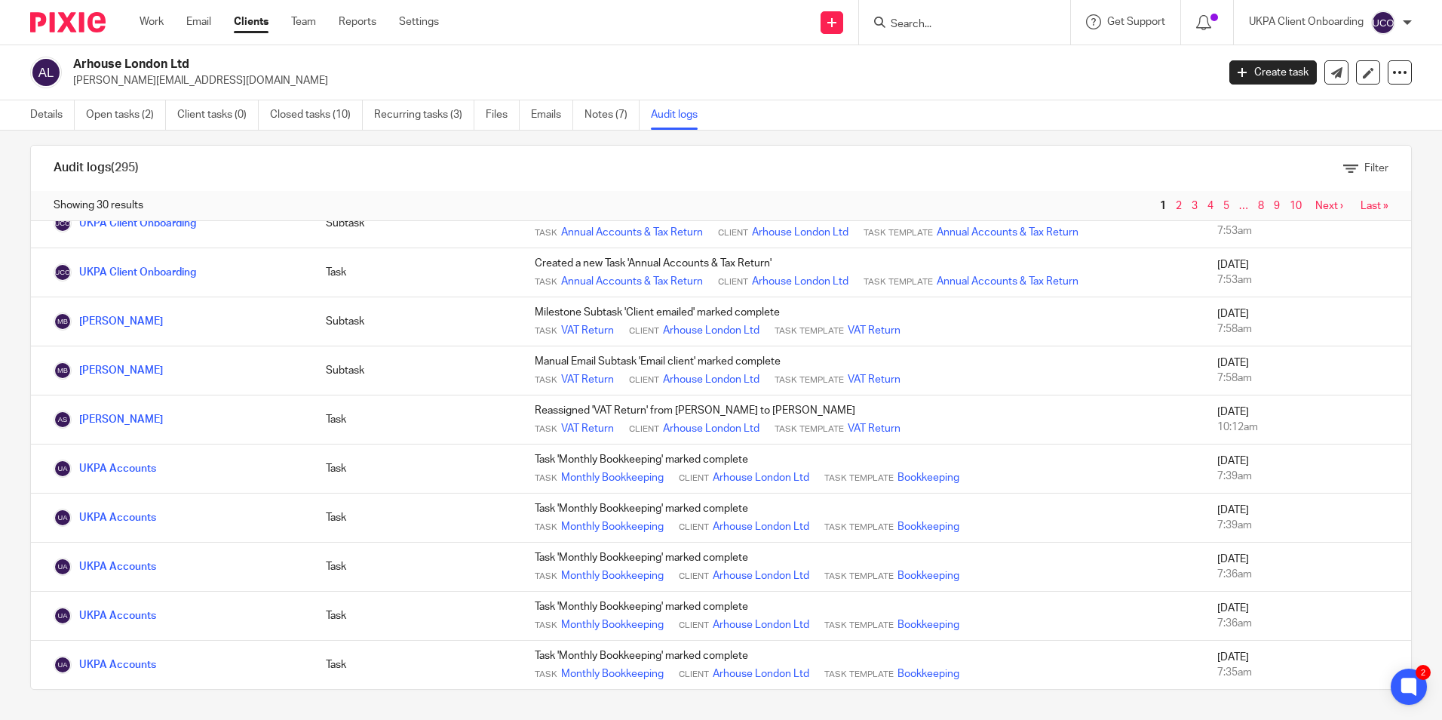
click at [1192, 210] on link "3" at bounding box center [1195, 206] width 6 height 11
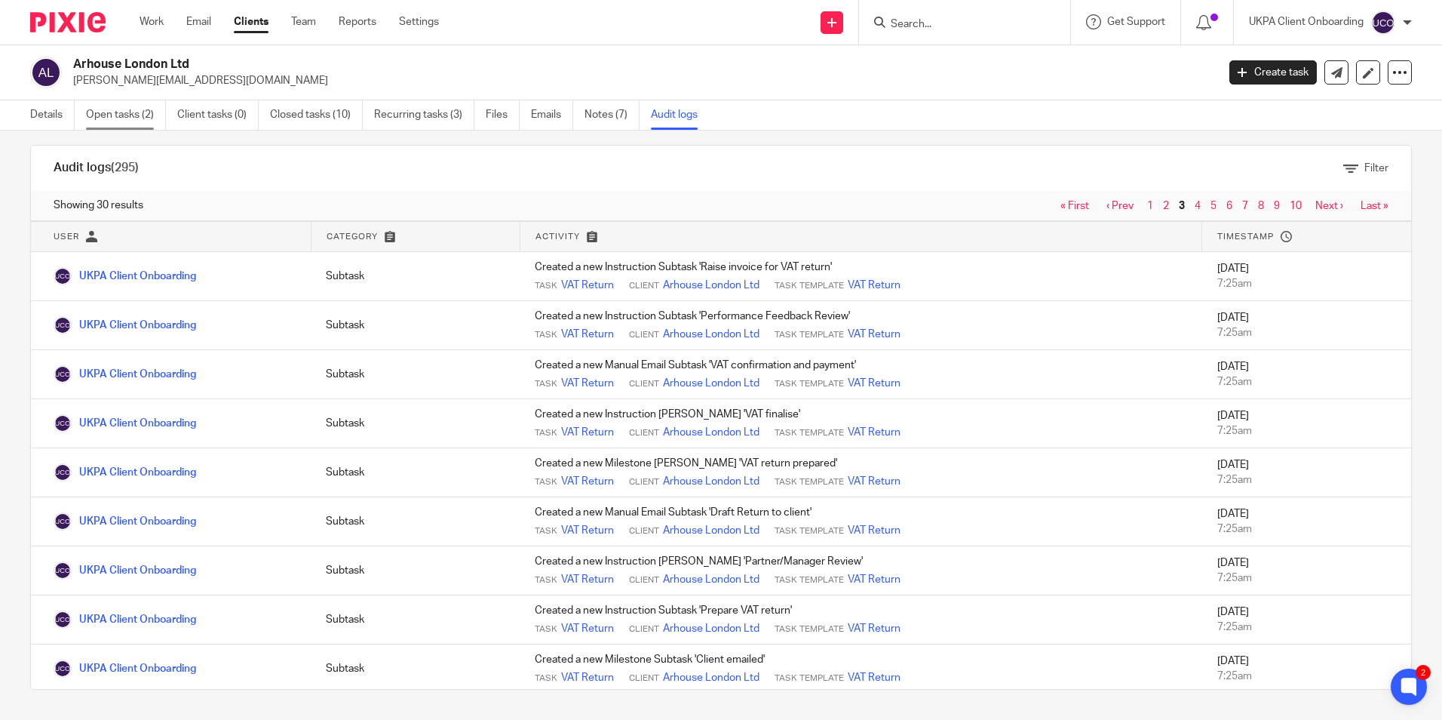
click at [148, 109] on link "Open tasks (2)" at bounding box center [126, 114] width 80 height 29
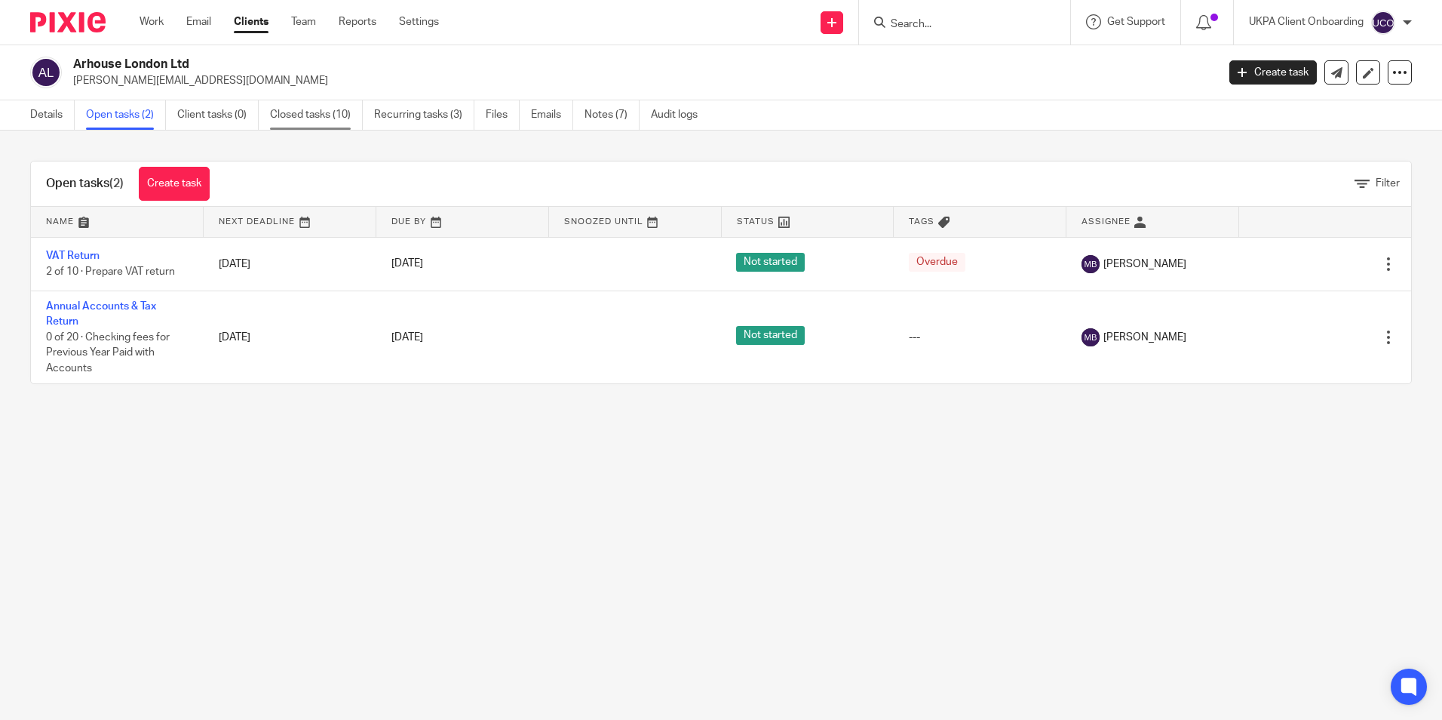
drag, startPoint x: 0, startPoint y: 0, endPoint x: 341, endPoint y: 123, distance: 362.5
click at [340, 121] on link "Closed tasks (10)" at bounding box center [316, 114] width 93 height 29
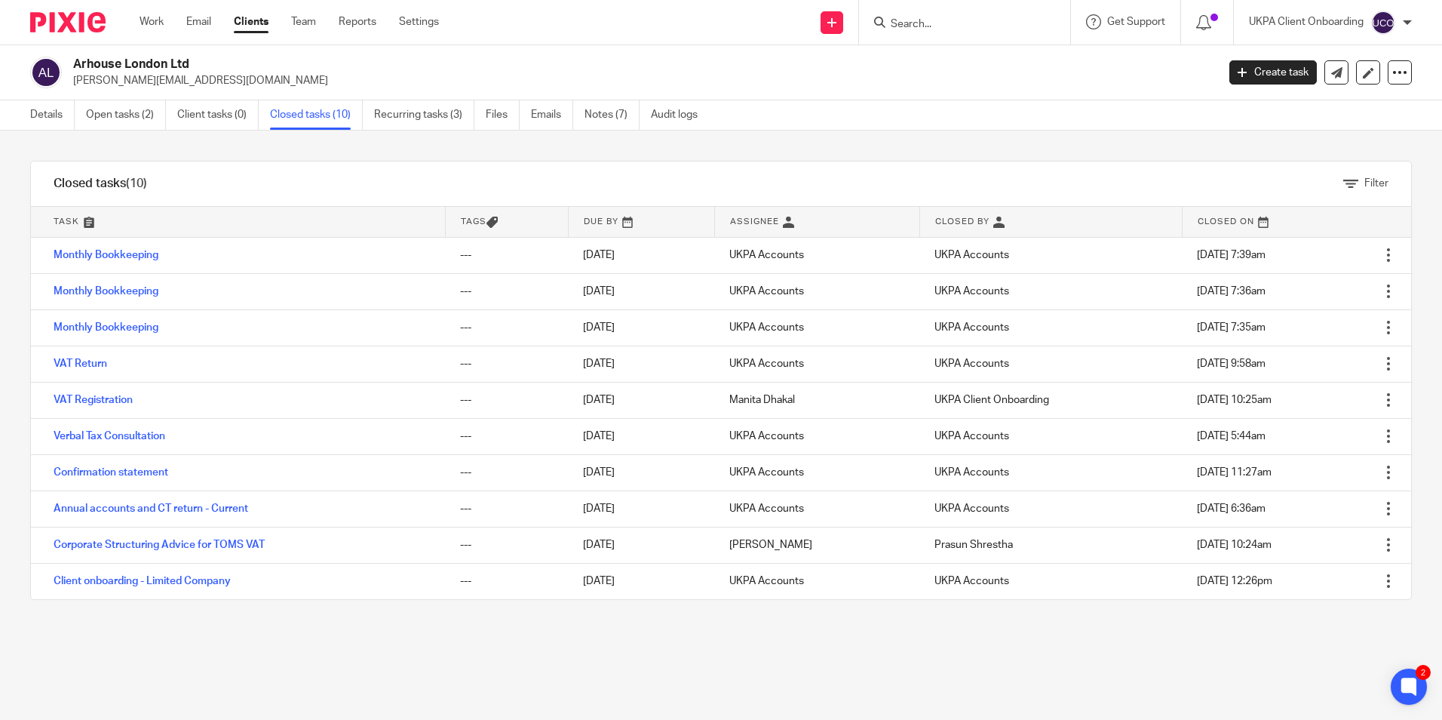
click at [144, 54] on div "Arhouse London Ltd [PERSON_NAME][EMAIL_ADDRESS][DOMAIN_NAME] Create task Update…" at bounding box center [721, 72] width 1442 height 55
click at [145, 57] on h2 "Arhouse London Ltd" at bounding box center [526, 65] width 907 height 16
click at [141, 61] on h2 "Arhouse London Ltd" at bounding box center [526, 65] width 907 height 16
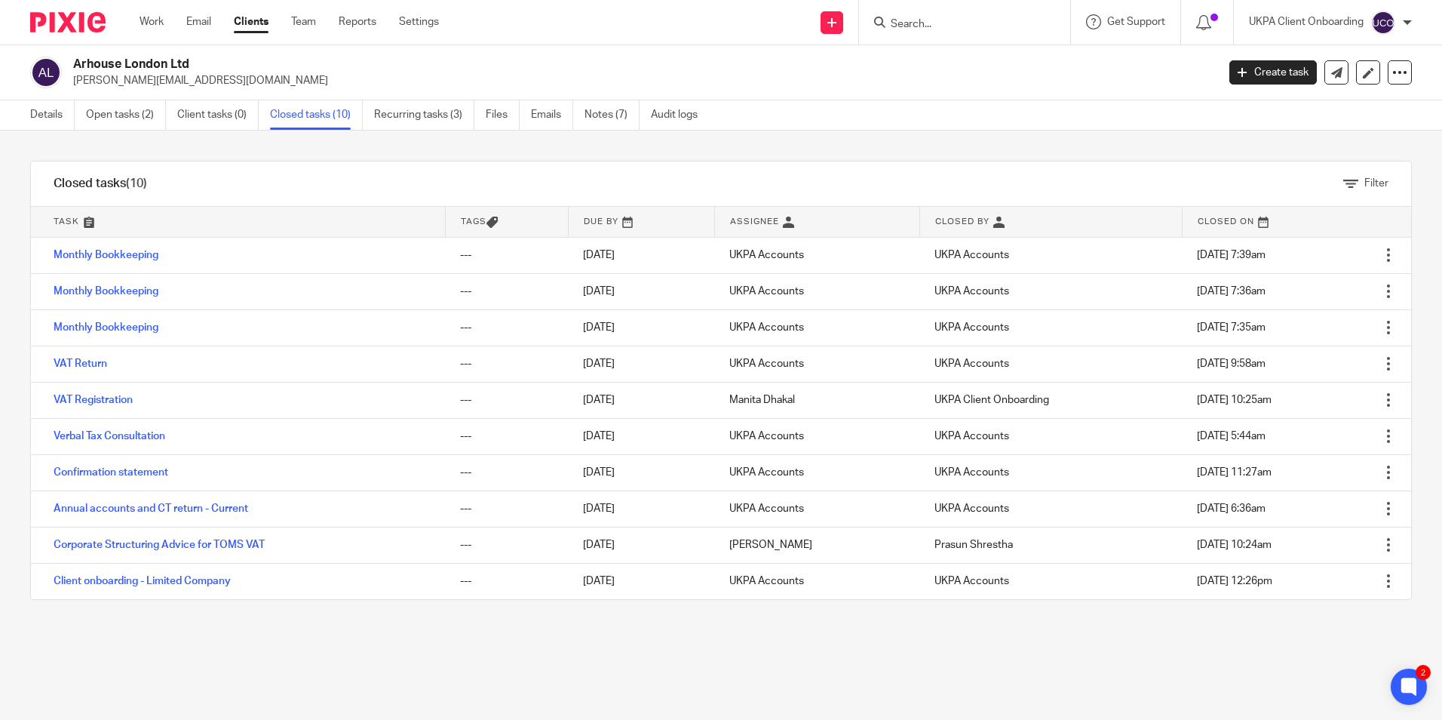
click at [141, 61] on h2 "Arhouse London Ltd" at bounding box center [526, 65] width 907 height 16
click at [45, 114] on link "Details" at bounding box center [52, 114] width 45 height 29
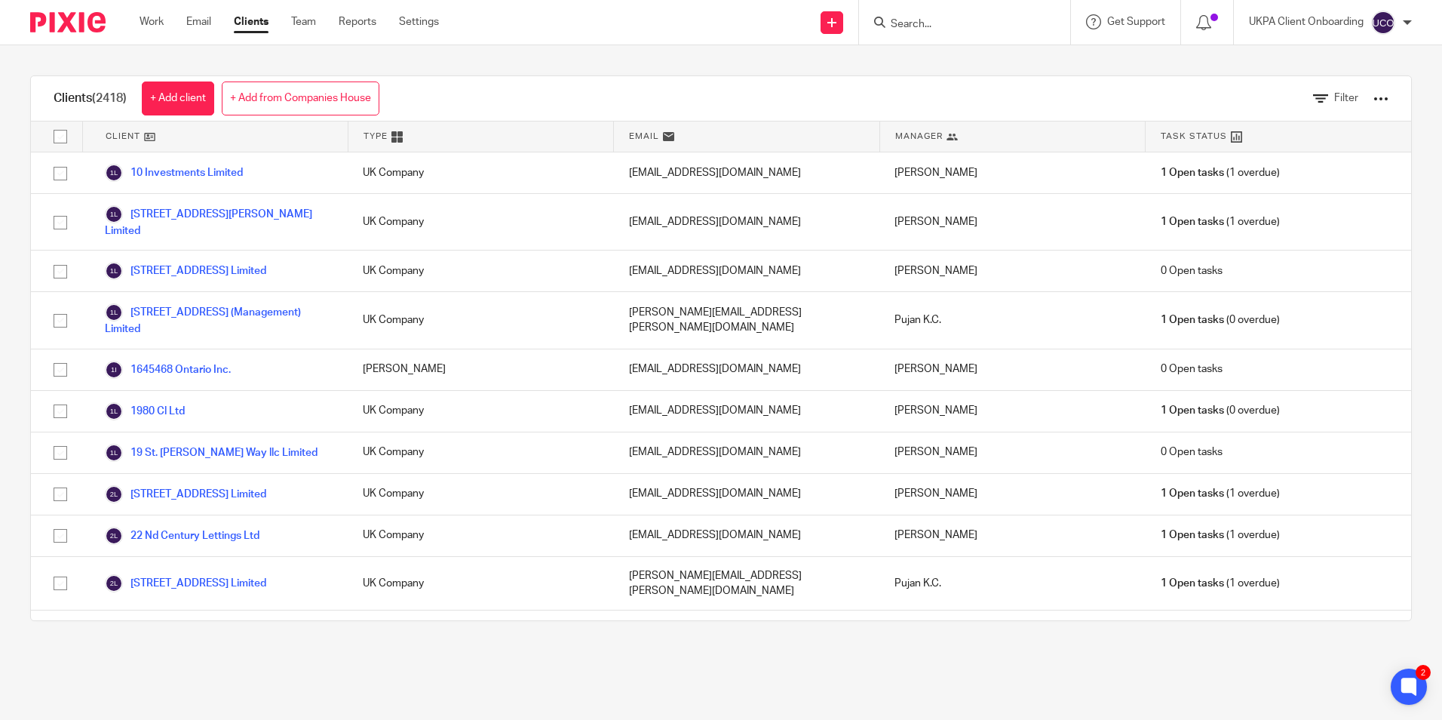
drag, startPoint x: 1356, startPoint y: 100, endPoint x: 1350, endPoint y: 95, distance: 8.0
click at [1374, 100] on div at bounding box center [1381, 98] width 15 height 15
click at [1221, 178] on link "Export clients to CSV file" at bounding box center [1260, 178] width 210 height 23
click at [1238, 183] on link "Export clients to CSV file" at bounding box center [1260, 178] width 210 height 23
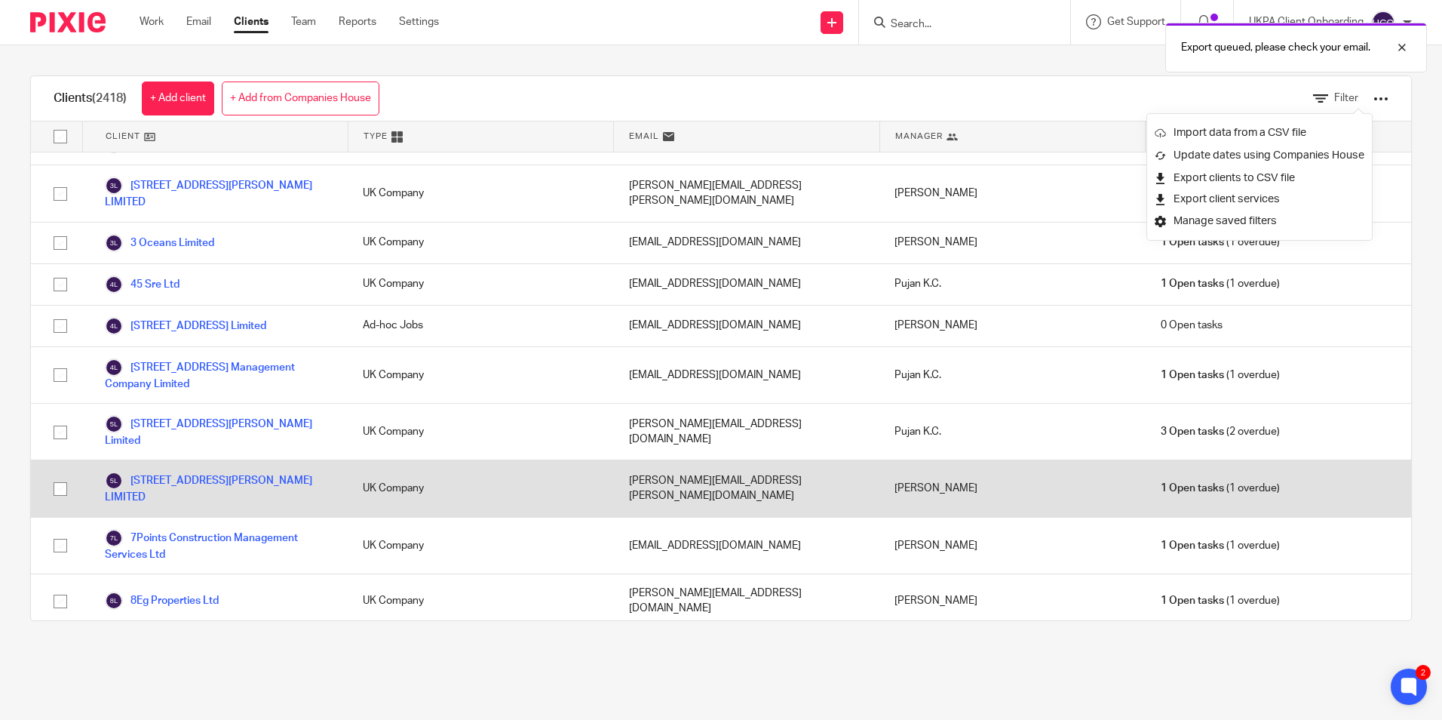
scroll to position [905, 0]
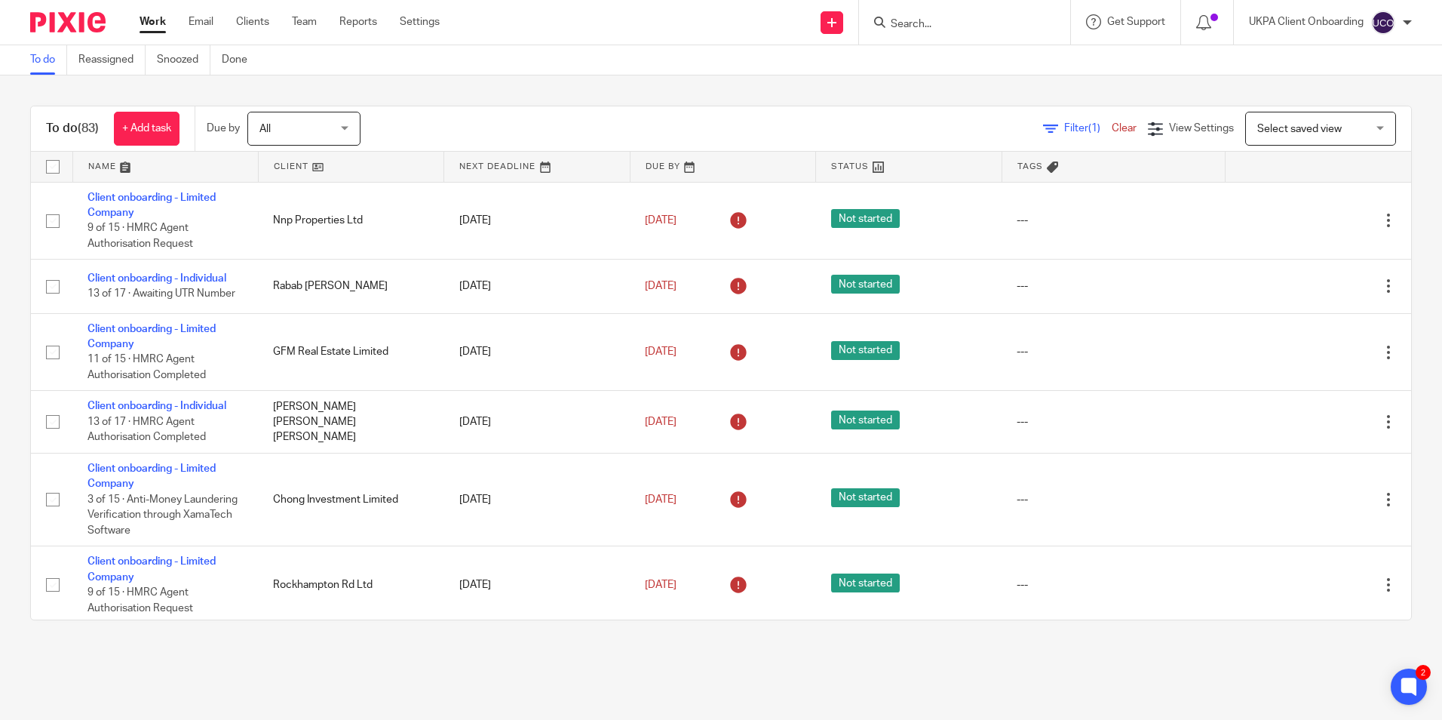
click at [982, 33] on div at bounding box center [964, 22] width 211 height 45
click at [978, 29] on input "Search" at bounding box center [957, 25] width 136 height 14
type input "arise"
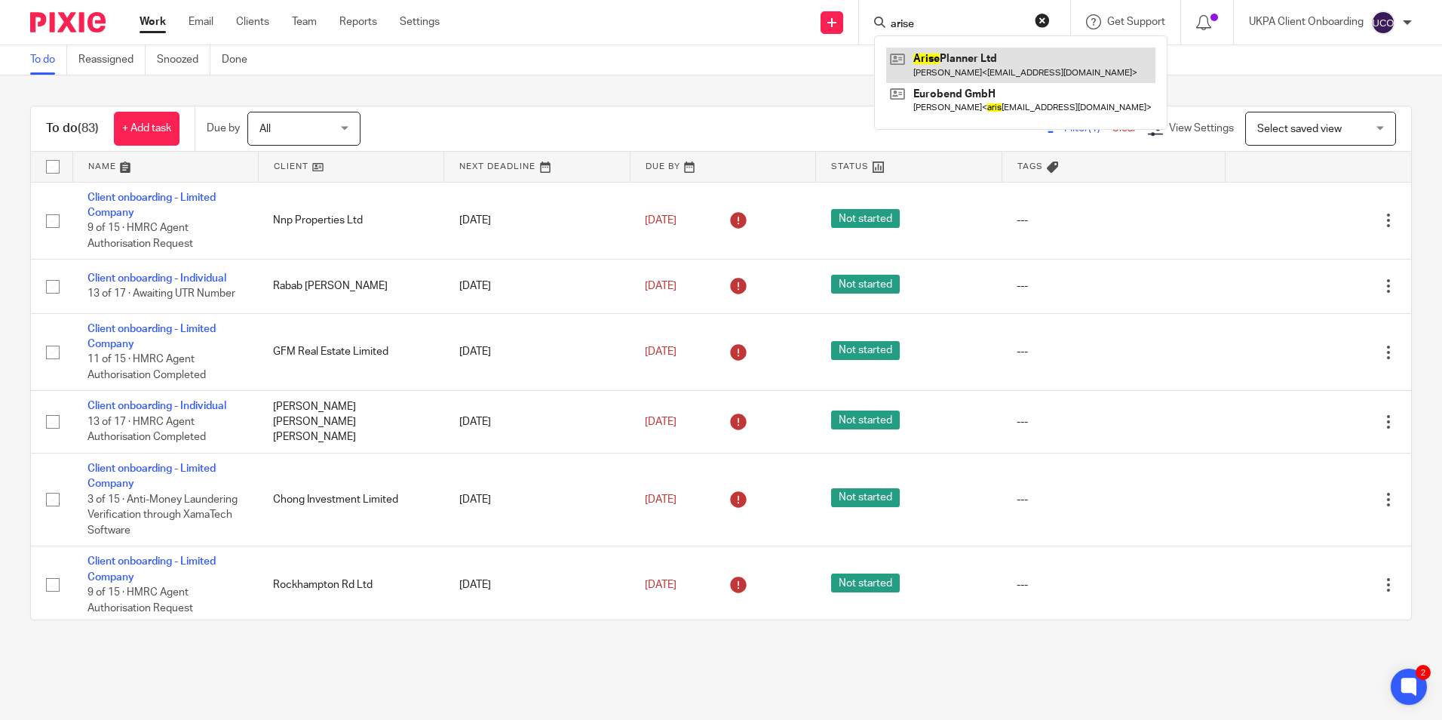
drag, startPoint x: 923, startPoint y: 63, endPoint x: 885, endPoint y: 60, distance: 37.8
click at [923, 63] on link at bounding box center [1020, 65] width 269 height 35
